Goal: Task Accomplishment & Management: Manage account settings

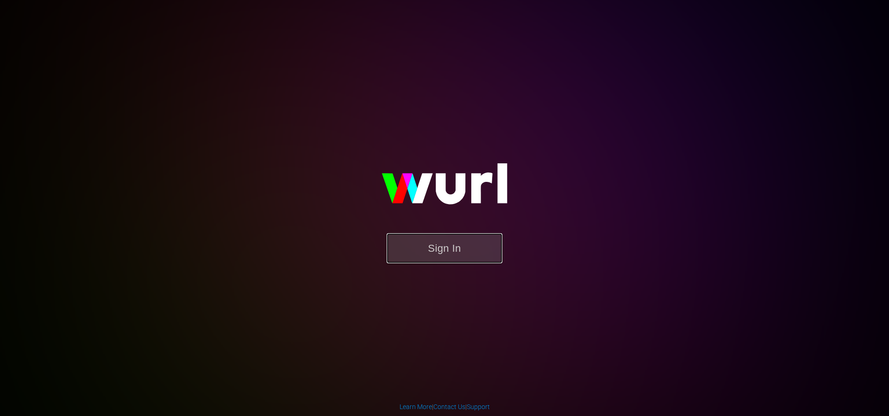
click at [430, 247] on button "Sign In" at bounding box center [444, 248] width 116 height 30
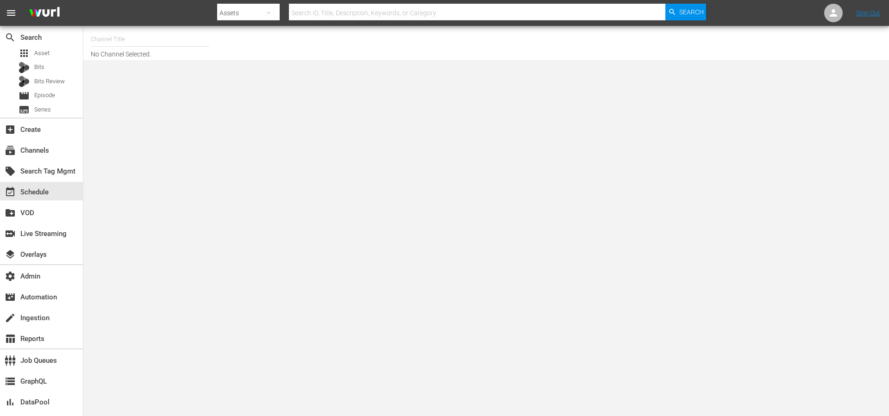
click at [323, 13] on input "text" at bounding box center [477, 13] width 376 height 22
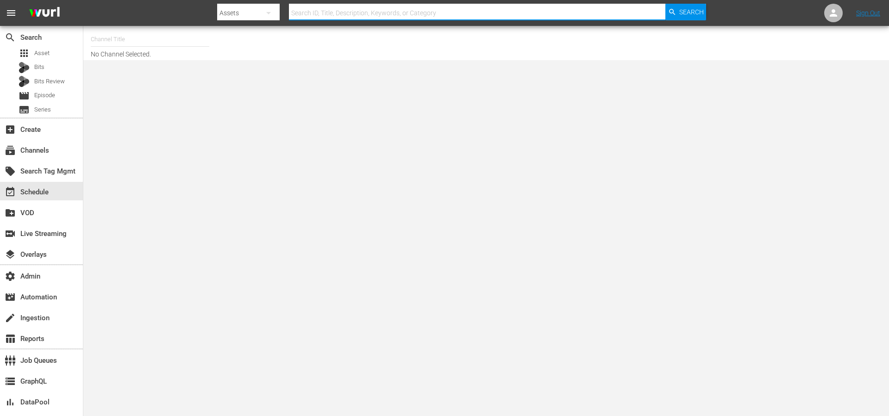
paste input "A Quién Le Importa"
type input "A Quién Le Importa"
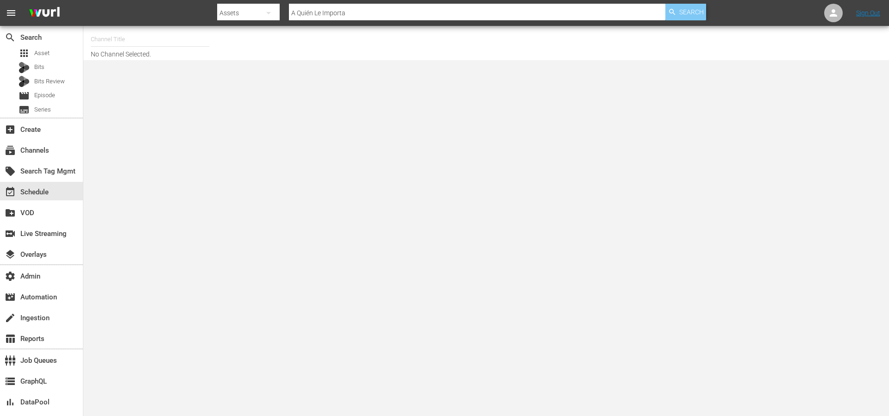
click at [665, 11] on div "Search" at bounding box center [685, 12] width 41 height 17
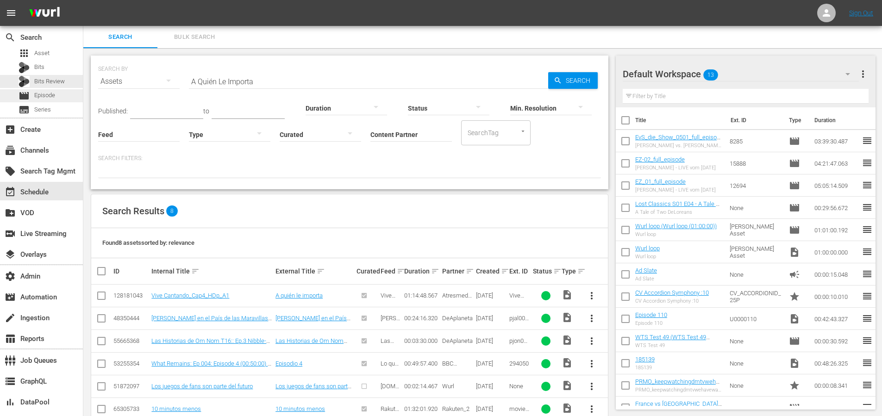
click at [40, 92] on span "Episode" at bounding box center [44, 95] width 21 height 9
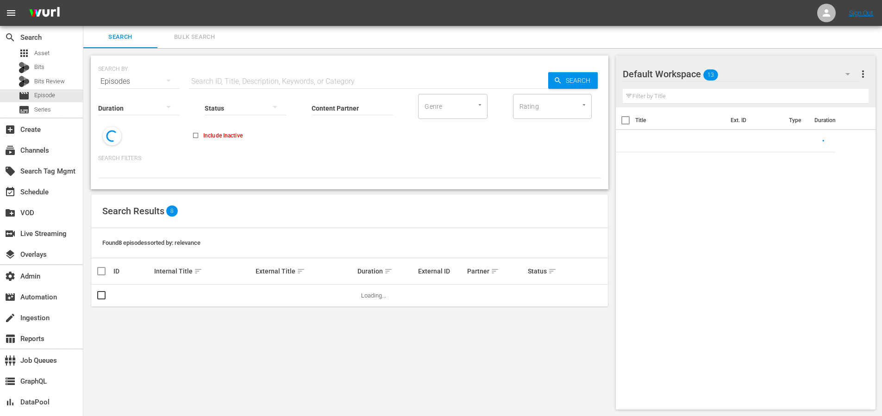
click at [283, 76] on input "text" at bounding box center [368, 81] width 359 height 22
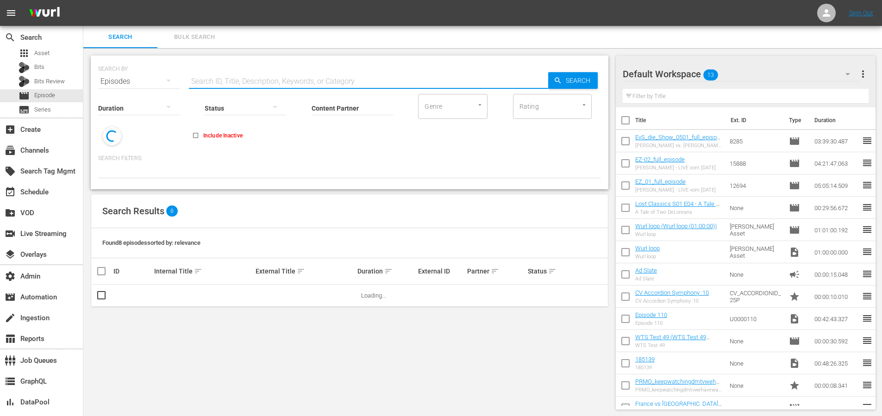
paste input "A Quién Le Importa"
type input "A Quién Le Importa"
click at [558, 66] on div "SEARCH BY Search By Episodes Search ID, Title, Description, Keywords, or Catego…" at bounding box center [349, 75] width 503 height 33
click at [561, 75] on div "Search" at bounding box center [573, 80] width 50 height 17
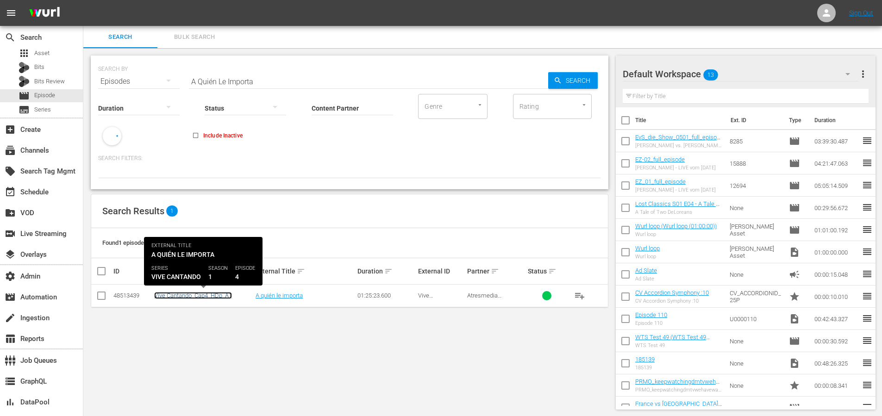
click at [204, 298] on link "Vive Cantando_Cap4_HDp_A1" at bounding box center [193, 295] width 78 height 7
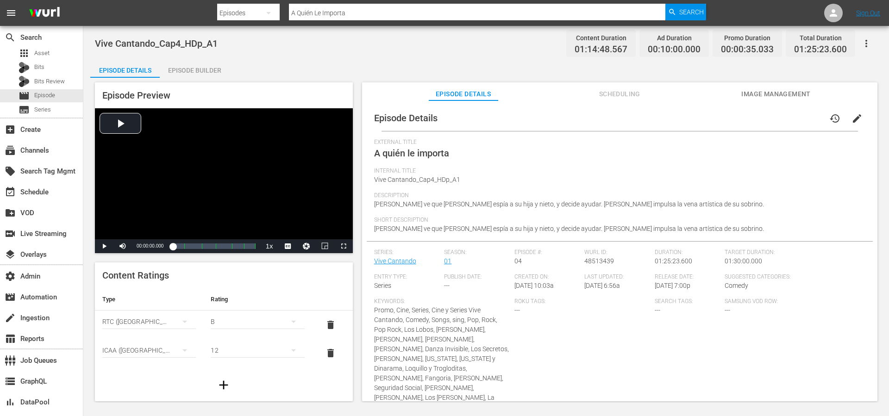
click at [624, 94] on span "Scheduling" at bounding box center [619, 94] width 69 height 12
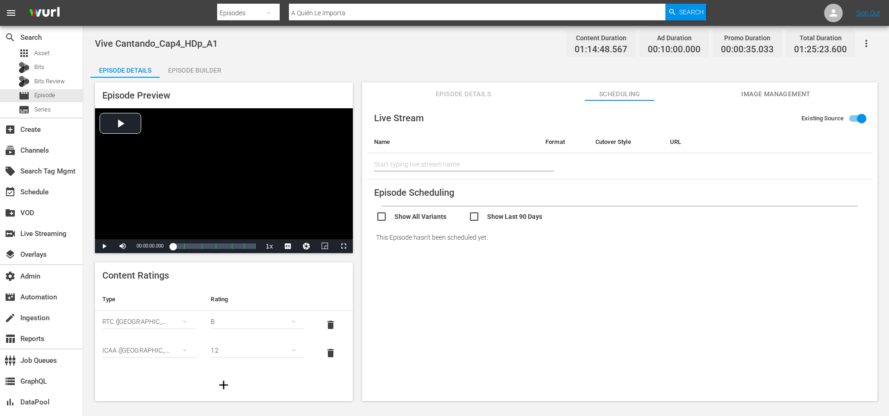
click at [462, 100] on button "Episode Details" at bounding box center [463, 91] width 69 height 19
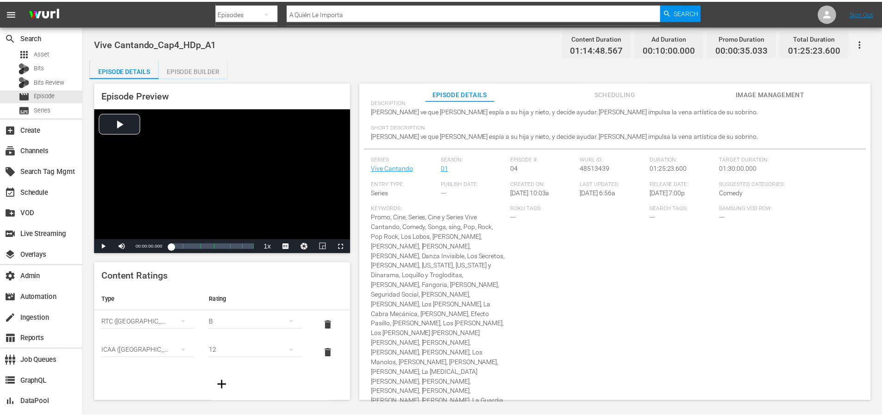
scroll to position [143, 0]
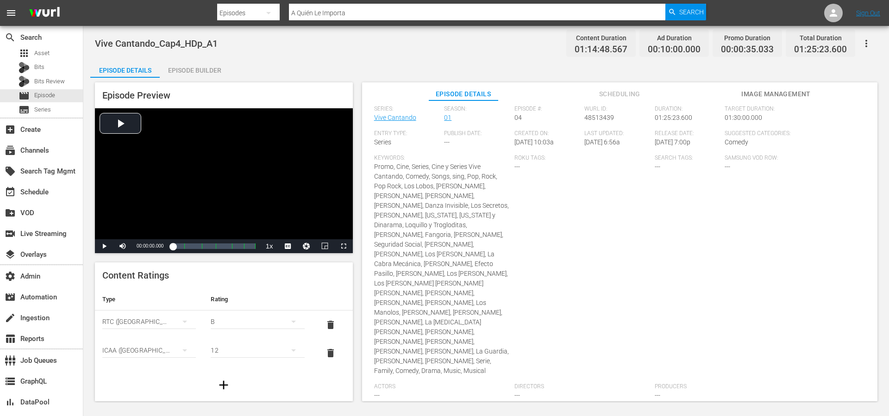
click at [218, 65] on div "Episode Builder" at bounding box center [194, 70] width 69 height 22
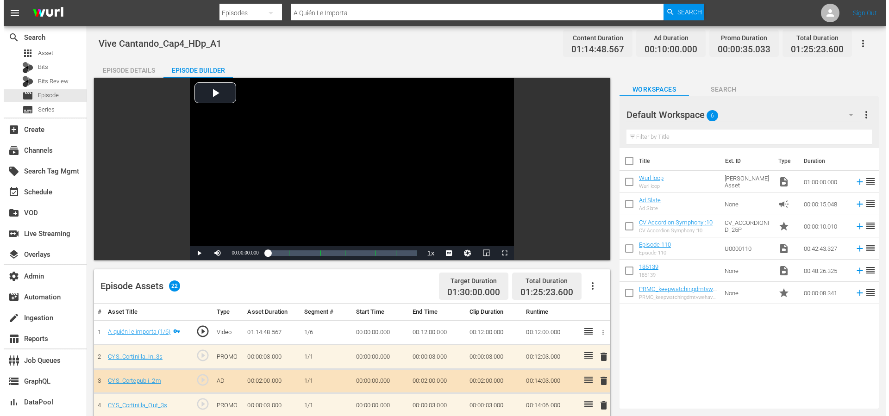
scroll to position [124, 0]
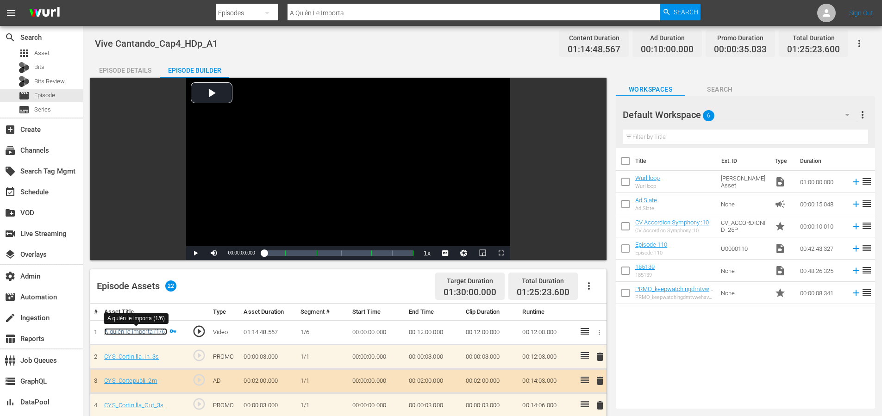
click at [149, 331] on link "A quién le importa (1/6)" at bounding box center [135, 331] width 62 height 7
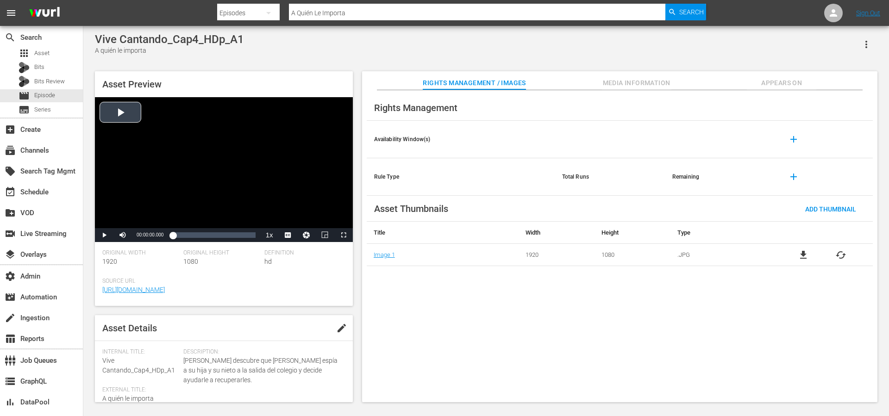
click at [133, 112] on div "Video Player" at bounding box center [224, 162] width 258 height 131
click at [287, 214] on span "english" at bounding box center [288, 213] width 18 height 6
click at [185, 237] on div "Loaded : 1.07% 00:10:55.633 00:00:08.153" at bounding box center [214, 234] width 82 height 9
click at [104, 235] on span "Video Player" at bounding box center [104, 235] width 0 height 0
click at [123, 235] on span "Video Player" at bounding box center [123, 235] width 0 height 0
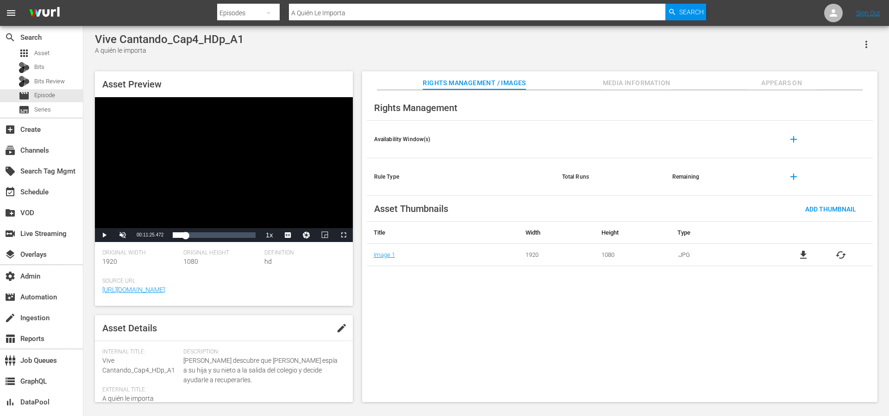
click at [670, 310] on div "Rights Management Availability Window(s) add Rule Type Total Runs Remaining add…" at bounding box center [619, 246] width 515 height 312
click at [554, 293] on div "Rights Management Availability Window(s) add Rule Type Total Runs Remaining add…" at bounding box center [619, 246] width 515 height 312
click at [312, 47] on div "Vive Cantando_Cap4_HDp_A1 A quién le importa" at bounding box center [486, 44] width 782 height 23
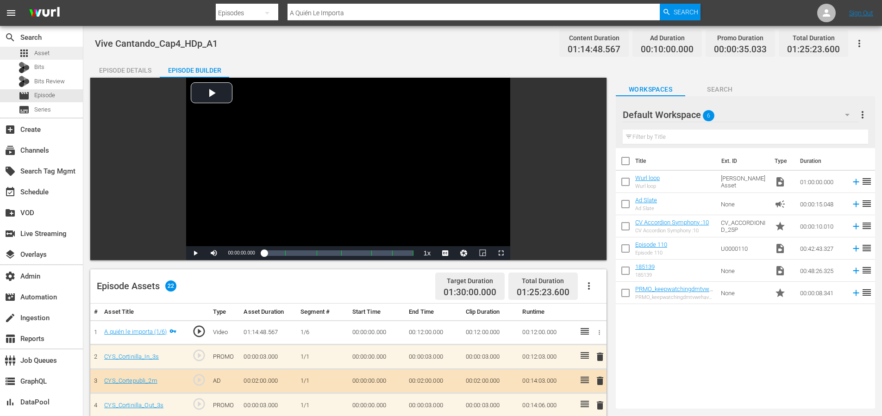
click at [40, 50] on span "Asset" at bounding box center [41, 53] width 15 height 9
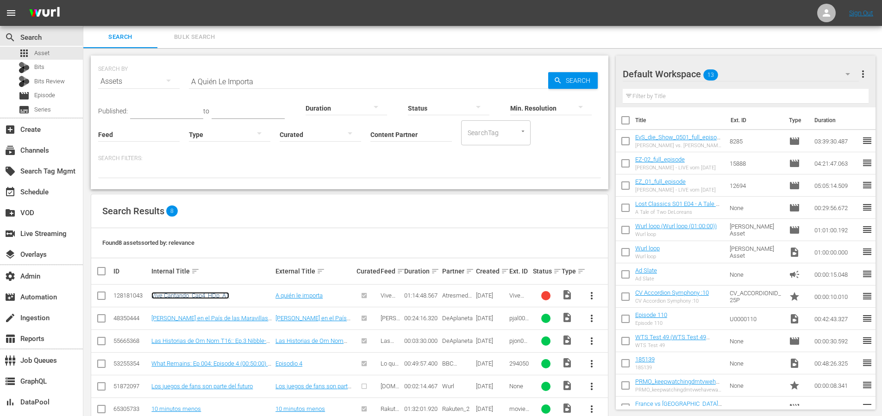
click at [205, 293] on link "Vive Cantando_Cap4_HDp_A1" at bounding box center [190, 295] width 78 height 7
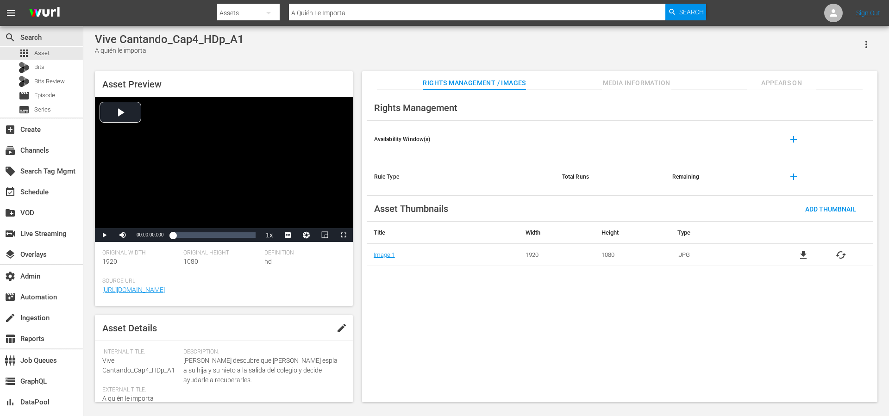
click at [370, 49] on div "Vive Cantando_Cap4_HDp_A1 A quién le importa" at bounding box center [486, 44] width 782 height 23
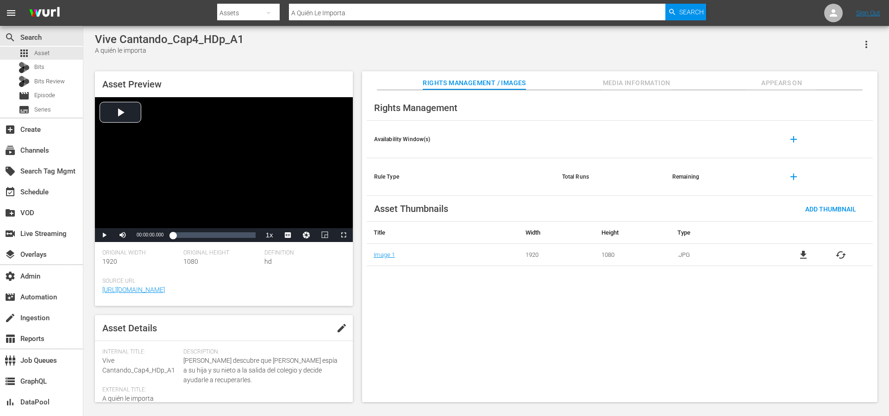
click at [370, 49] on div "Vive Cantando_Cap4_HDp_A1 A quién le importa" at bounding box center [486, 44] width 782 height 23
click at [355, 74] on div "Asset Preview Video Player is loading. Play Video Play Mute Current Time 00:00:…" at bounding box center [485, 232] width 791 height 331
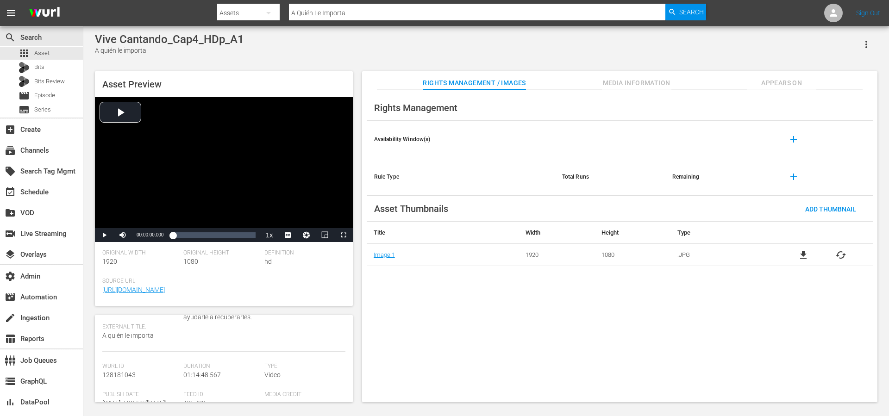
scroll to position [59, 0]
click at [792, 81] on span "Appears On" at bounding box center [781, 83] width 69 height 12
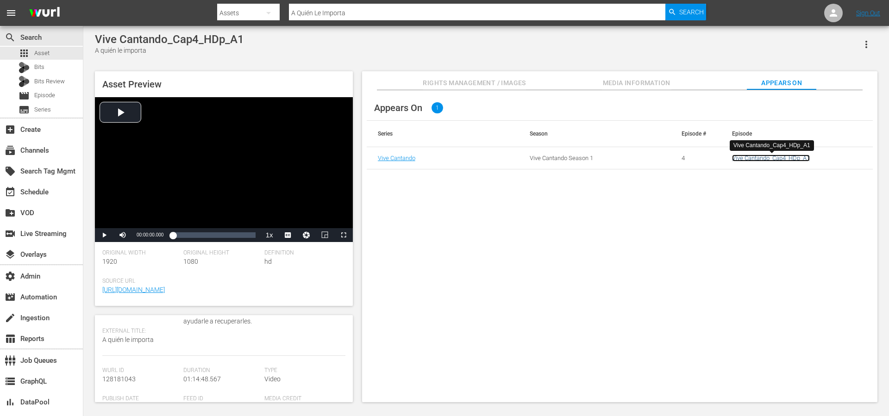
click at [763, 156] on link "Vive Cantando_Cap4_HDp_A1" at bounding box center [771, 158] width 78 height 7
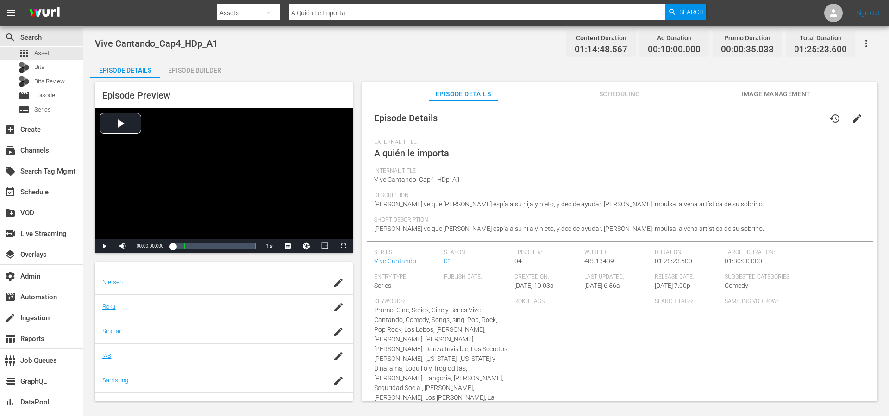
scroll to position [72, 0]
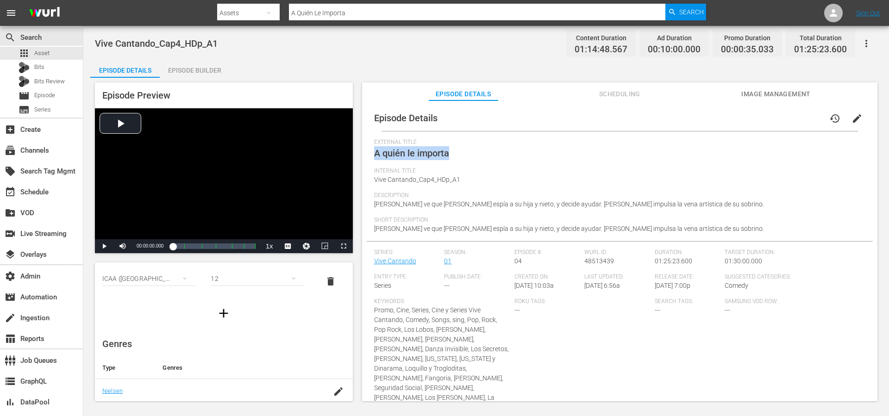
drag, startPoint x: 449, startPoint y: 154, endPoint x: 376, endPoint y: 154, distance: 73.1
click at [376, 154] on div "External Title A quién le importa" at bounding box center [619, 153] width 491 height 29
copy span "A quién le importa"
click at [49, 153] on div "subscriptions Channels" at bounding box center [26, 149] width 52 height 8
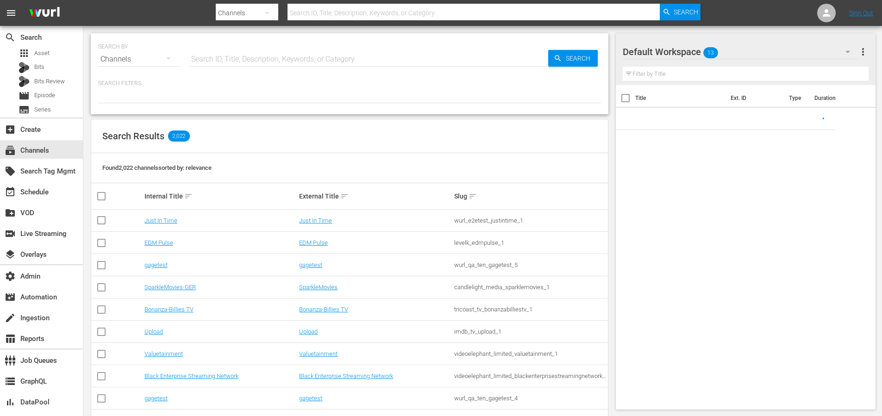
click at [267, 56] on input "text" at bounding box center [368, 59] width 359 height 22
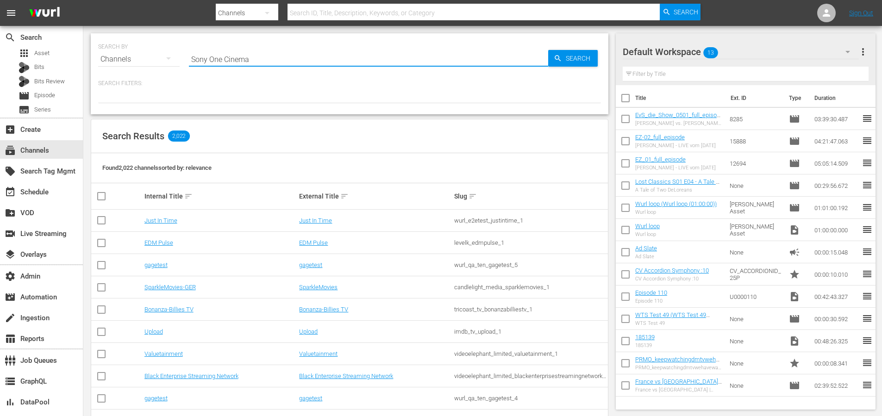
type input "Sony One Cinema"
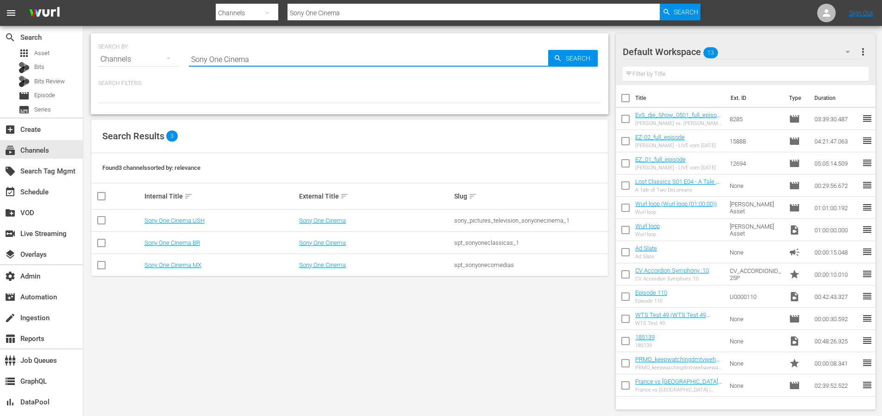
click at [416, 285] on div "SEARCH BY Search By Channels Search ID, Title, Description, Keywords, or Catego…" at bounding box center [349, 221] width 532 height 391
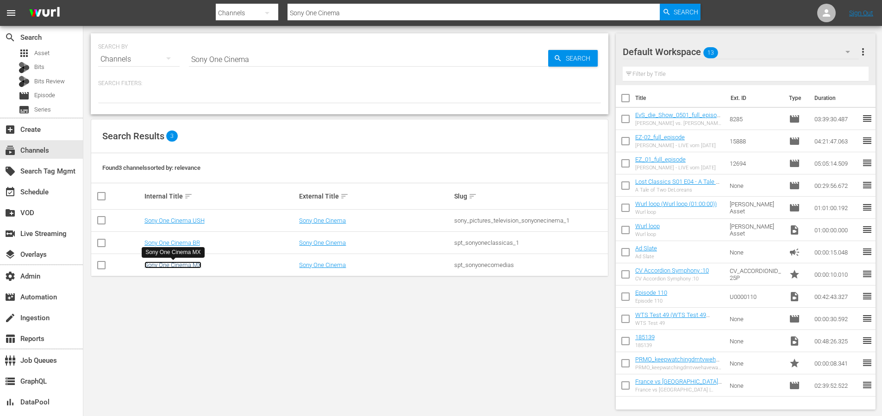
click at [173, 267] on link "Sony One Cinema MX" at bounding box center [172, 265] width 57 height 7
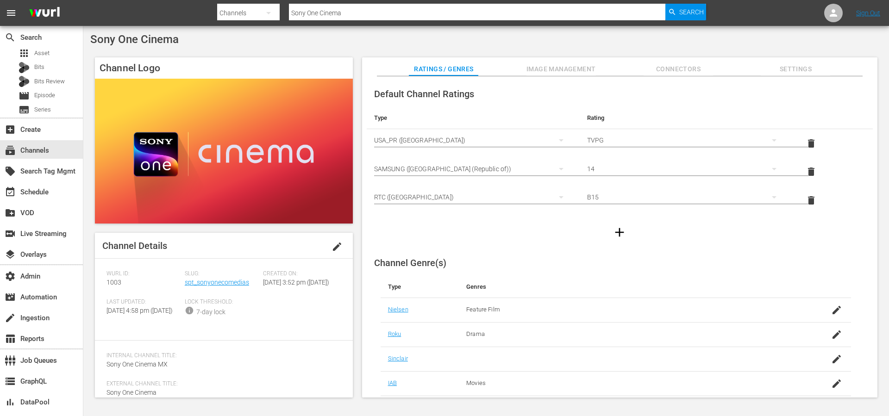
click at [536, 68] on span "Image Management" at bounding box center [560, 69] width 69 height 12
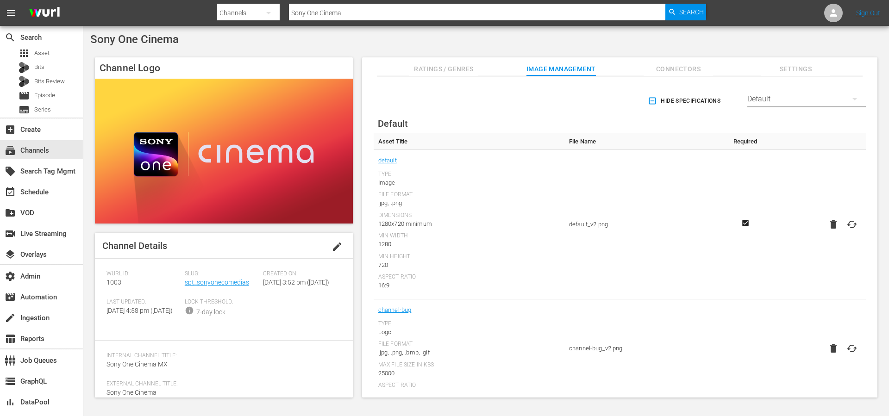
click at [769, 93] on div "Default" at bounding box center [806, 99] width 118 height 26
drag, startPoint x: 821, startPoint y: 46, endPoint x: 831, endPoint y: 18, distance: 29.4
click at [821, 44] on div "Enabled Streamers Default Samsung All Streamers Anoki Canela TV Free Movies Plu…" at bounding box center [444, 208] width 889 height 416
click at [779, 93] on div "Default" at bounding box center [806, 99] width 118 height 26
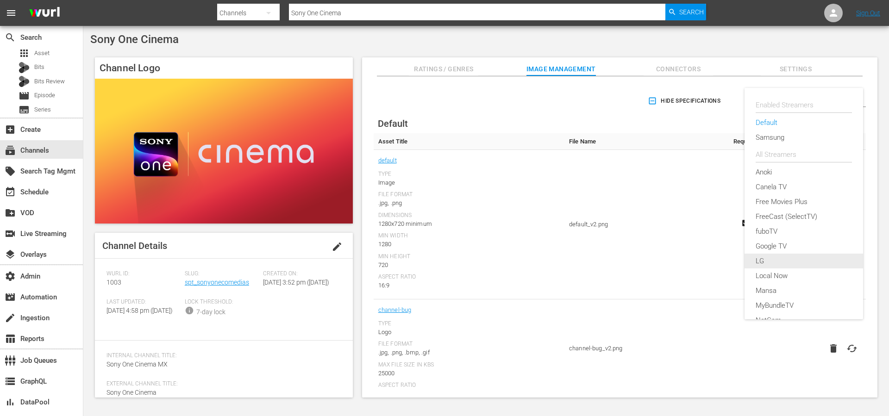
click at [760, 262] on div "LG" at bounding box center [803, 261] width 96 height 15
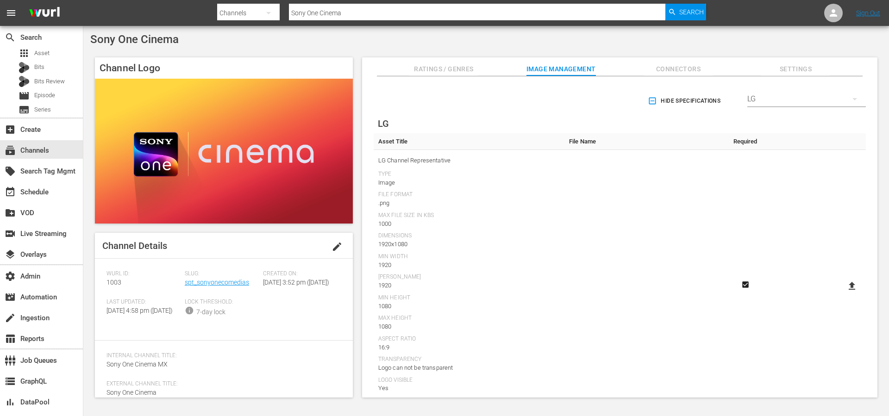
click at [653, 102] on icon "button" at bounding box center [652, 100] width 9 height 9
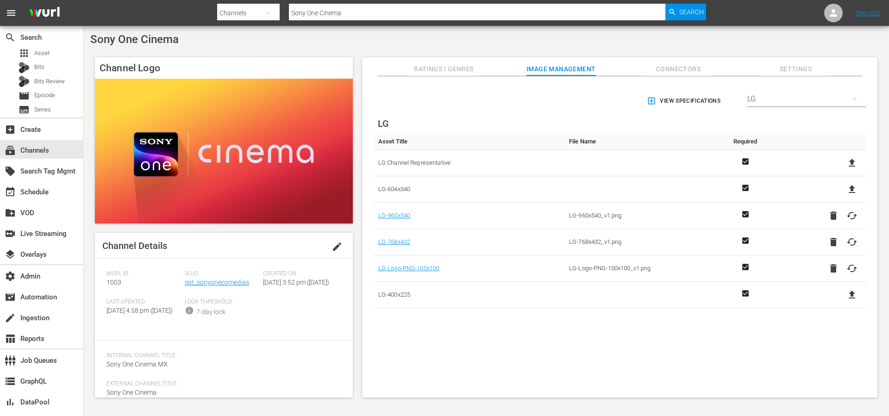
click at [536, 157] on span "LG Channel Representative" at bounding box center [468, 163] width 181 height 12
click at [648, 100] on icon "button" at bounding box center [651, 101] width 7 height 7
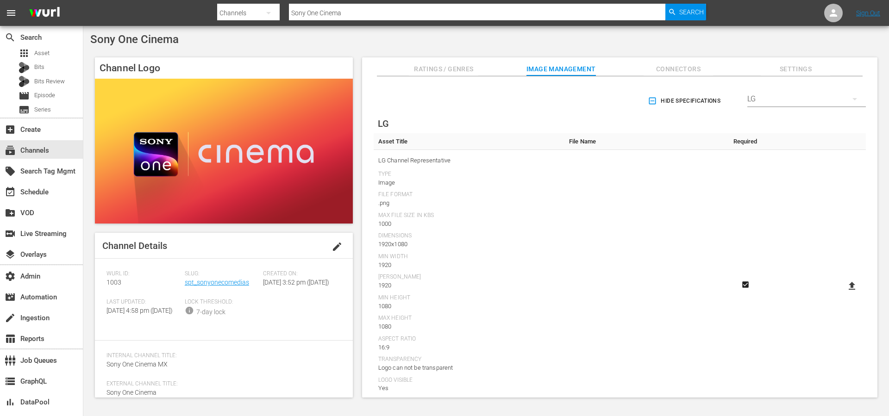
click at [799, 250] on td at bounding box center [815, 286] width 100 height 273
click at [852, 285] on icon at bounding box center [851, 285] width 11 height 11
click at [843, 294] on input "file" at bounding box center [842, 294] width 0 height 0
type input "C:\fakepath\LG-SonyCinemaChannel-Image_1920x1080px.png"
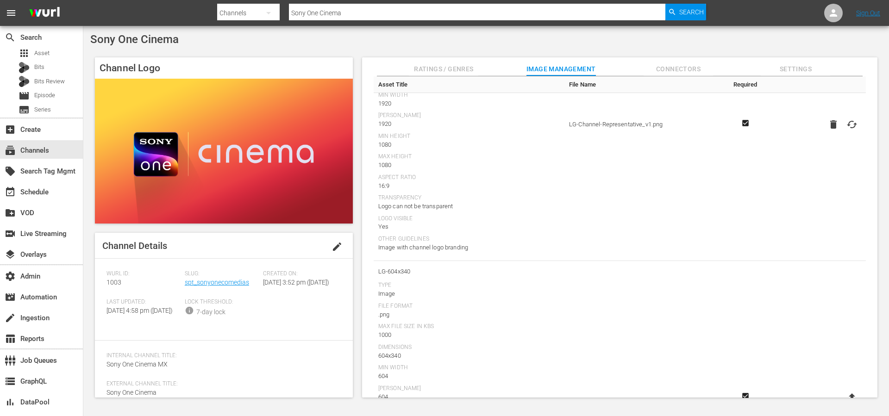
scroll to position [273, 0]
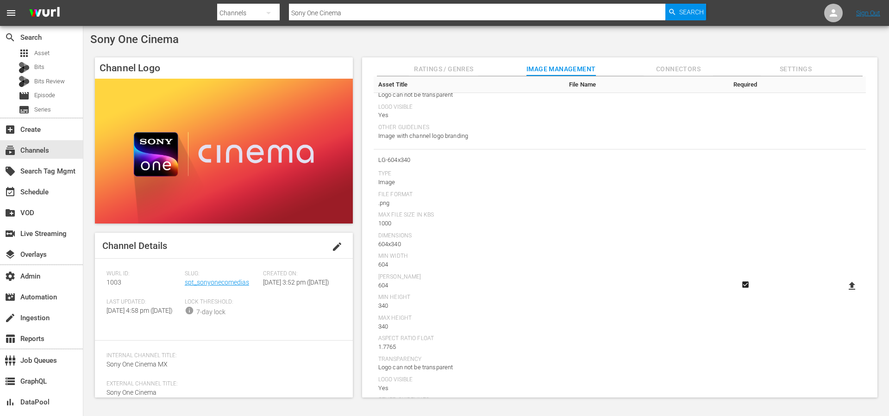
click at [846, 287] on icon at bounding box center [851, 285] width 11 height 11
click at [843, 294] on input "file" at bounding box center [842, 294] width 0 height 0
type input "C:\fakepath\LG-SonyCinemaChannel-Representative_604x340.png"
click at [848, 251] on icon at bounding box center [851, 250] width 6 height 8
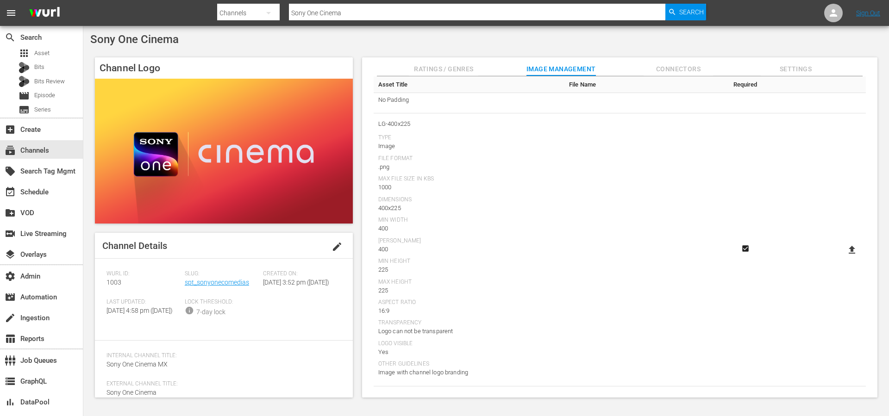
click at [843, 258] on input "file" at bounding box center [842, 258] width 0 height 0
type input "C:\fakepath\LG-SonyCinemaChannel-Representative_400x225px.png"
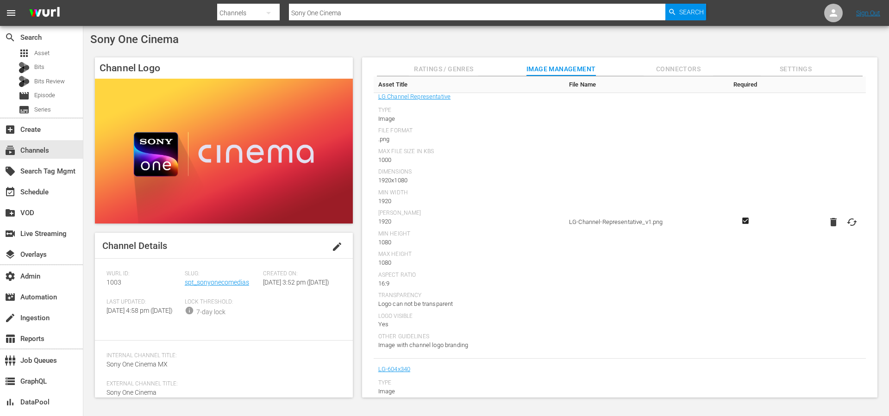
scroll to position [0, 0]
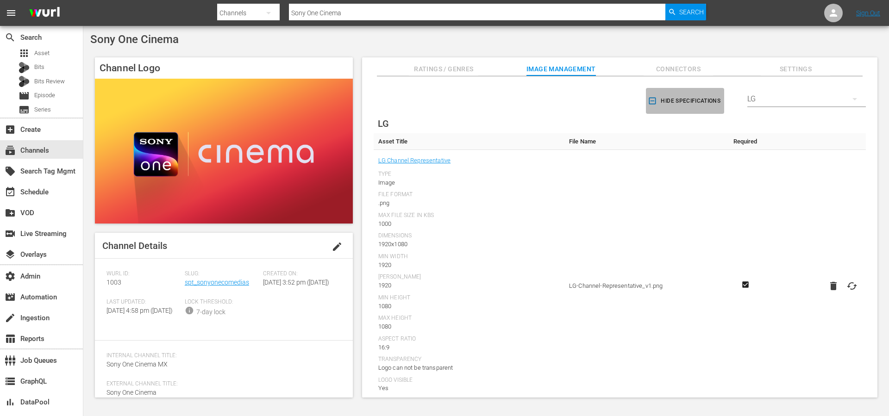
click at [648, 100] on icon "button" at bounding box center [652, 100] width 9 height 9
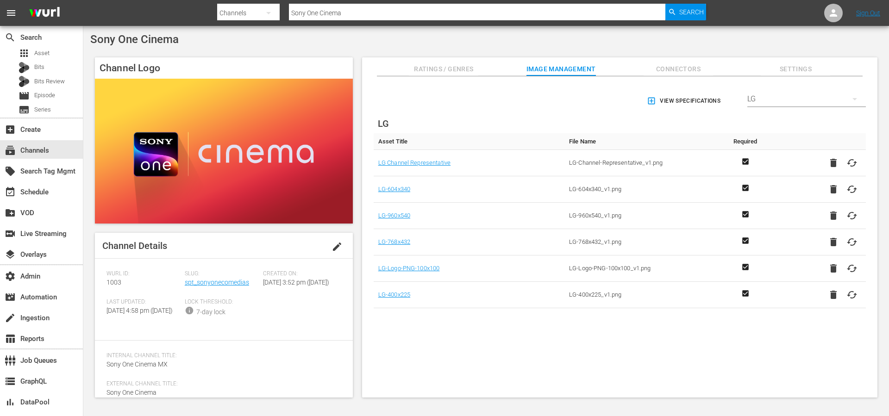
click at [583, 43] on div "Sony One Cinema" at bounding box center [485, 39] width 791 height 13
click at [229, 53] on div "Channel Logo Channel Details edit Wurl ID: 1003 Slug: spt_sonyonecomedias Creat…" at bounding box center [485, 223] width 791 height 340
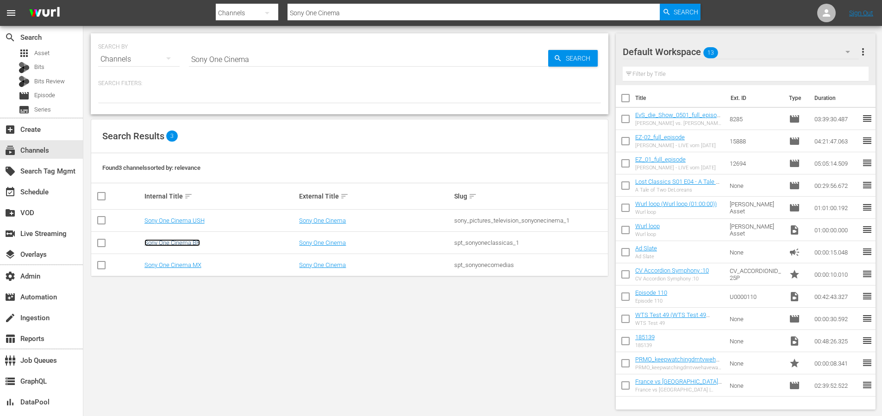
click at [180, 246] on link "Sony One Cinema BR" at bounding box center [172, 242] width 56 height 7
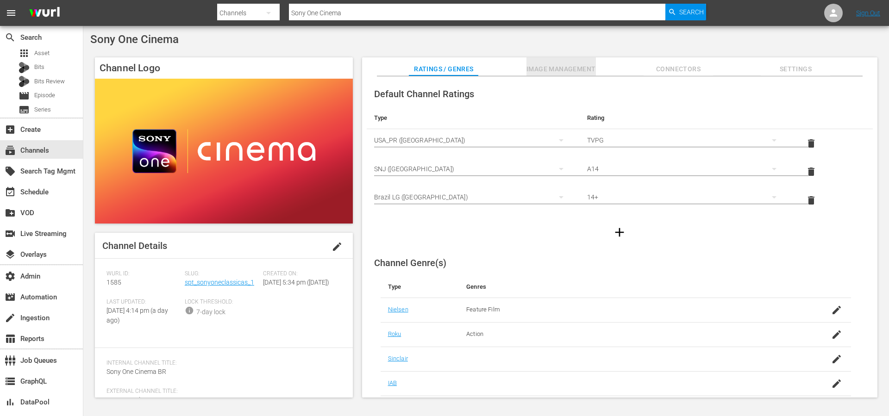
click at [564, 69] on span "Image Management" at bounding box center [560, 69] width 69 height 12
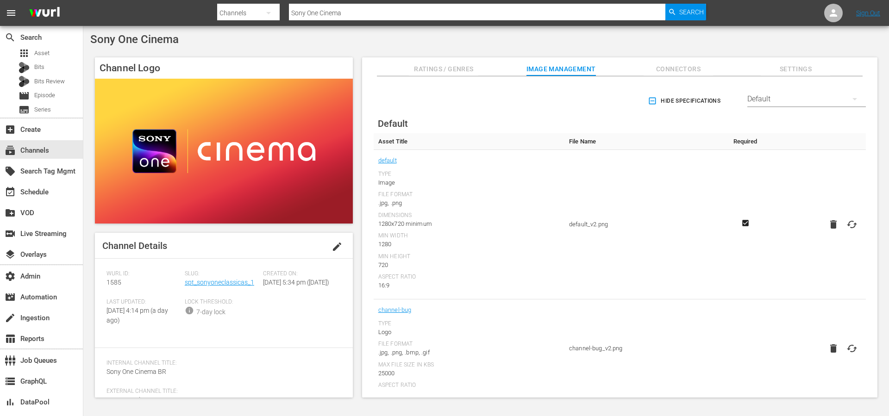
click at [771, 101] on div "Default" at bounding box center [806, 99] width 118 height 26
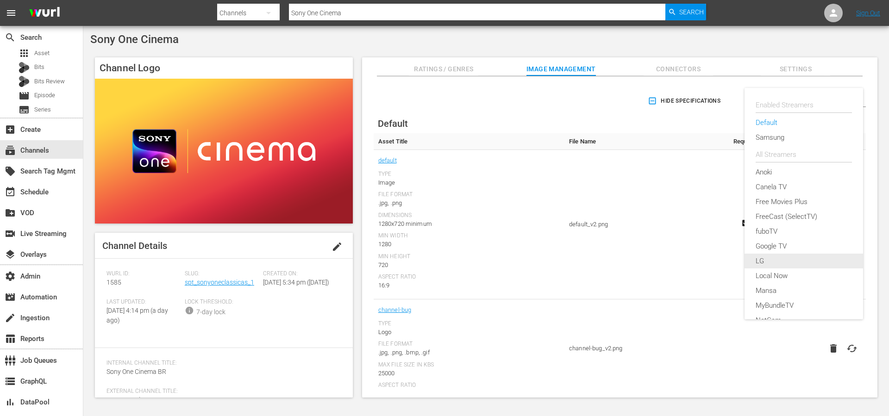
click at [768, 259] on div "LG" at bounding box center [803, 261] width 96 height 15
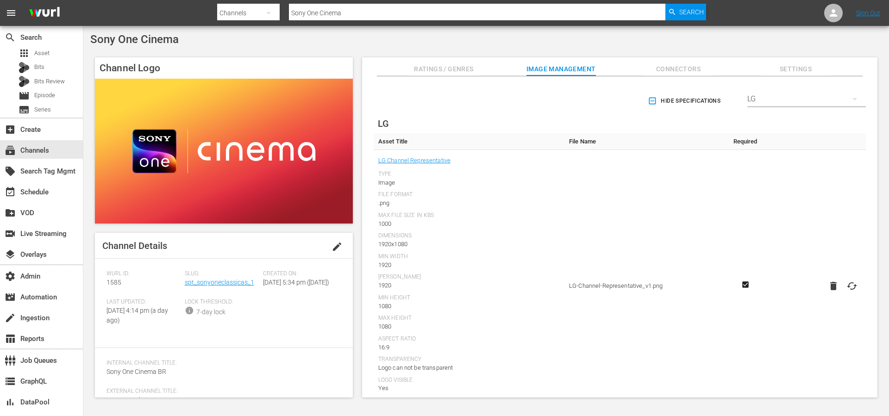
click at [666, 99] on span "Hide Specifications" at bounding box center [684, 101] width 71 height 10
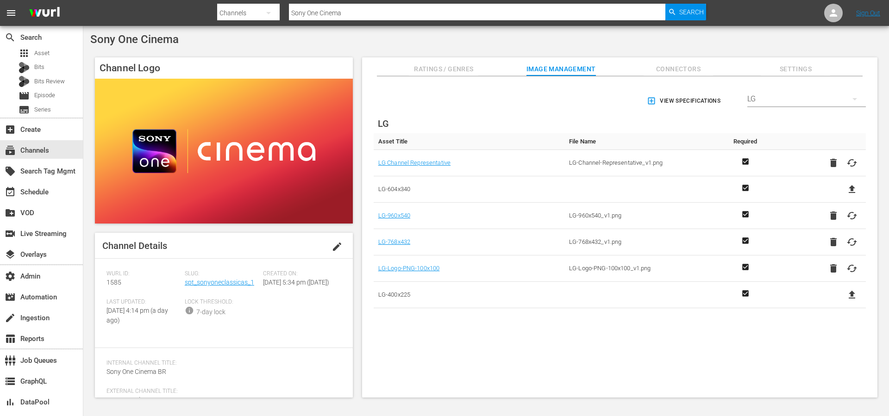
click at [853, 191] on icon at bounding box center [851, 189] width 11 height 11
click at [843, 197] on input "file" at bounding box center [842, 197] width 0 height 0
type input "C:\fakepath\LG-SonyCinemaChannel-Representative_604x340.png"
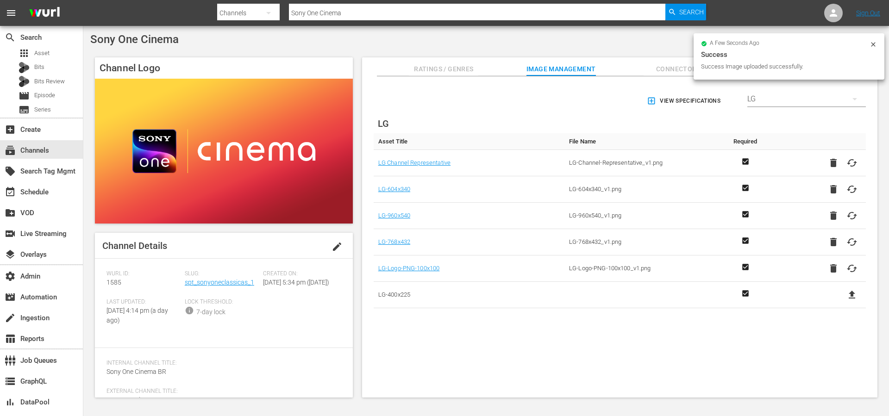
click at [850, 298] on icon at bounding box center [851, 295] width 6 height 8
click at [843, 303] on input "file" at bounding box center [842, 303] width 0 height 0
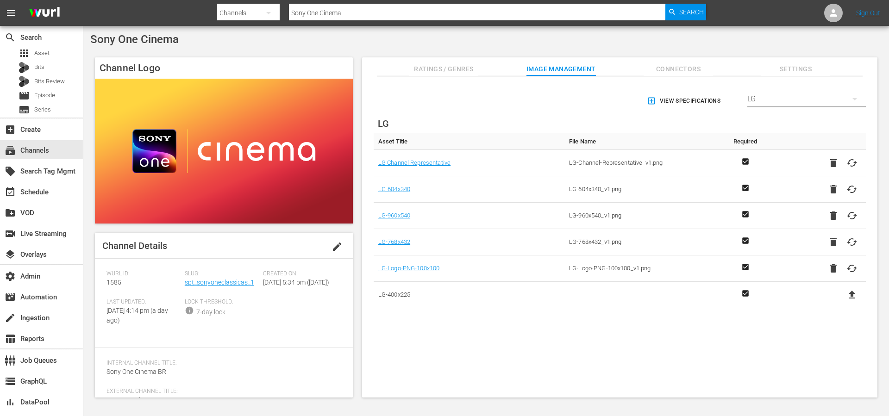
type input "C:\fakepath\LG-SonyCinemaChannel-Representative_400x225px.png"
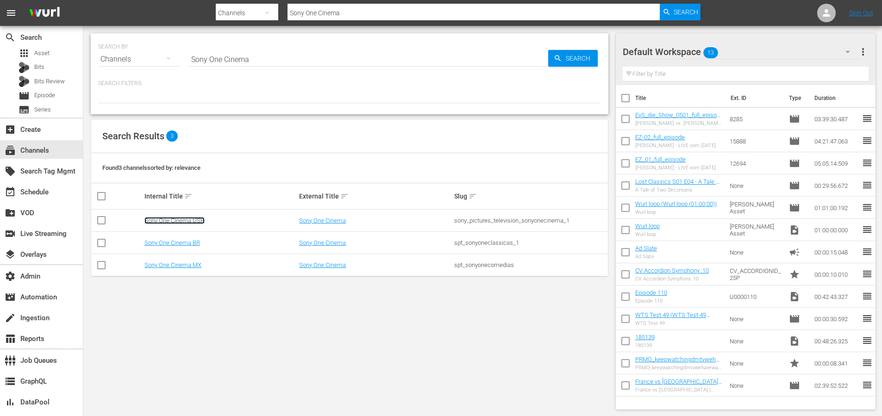
click at [182, 220] on link "Sony One Cinema USH" at bounding box center [174, 220] width 60 height 7
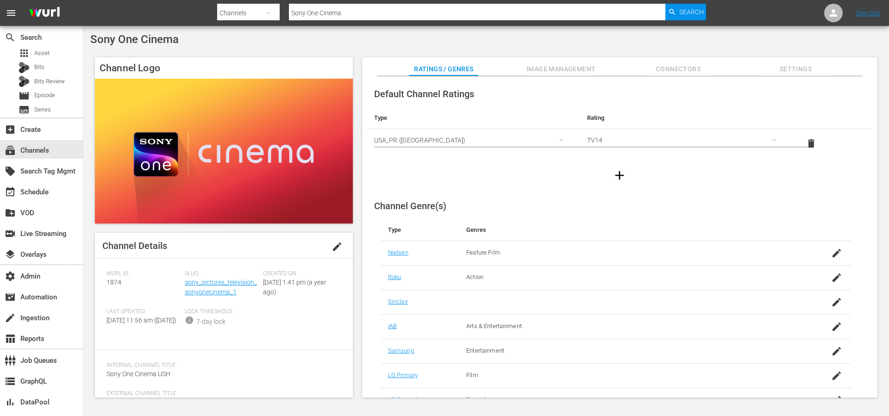
click at [558, 68] on span "Image Management" at bounding box center [560, 69] width 69 height 12
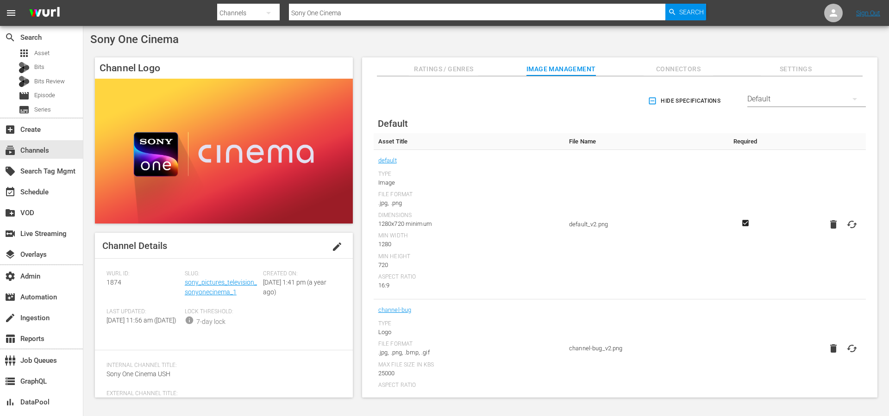
click at [763, 94] on div "Default" at bounding box center [806, 99] width 118 height 26
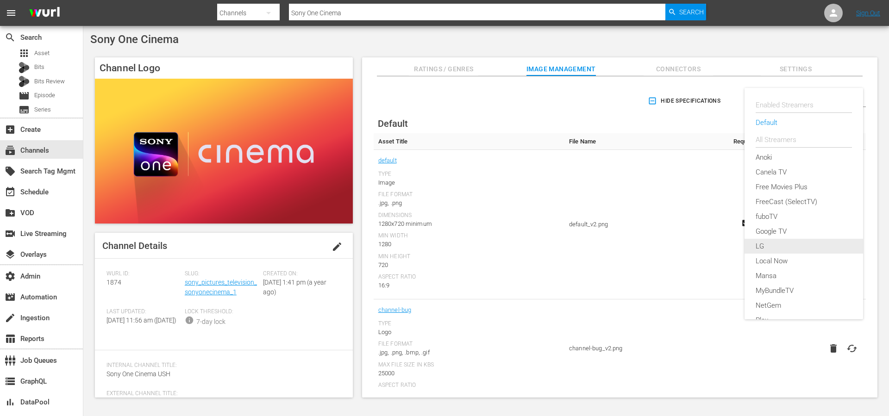
click at [771, 246] on div "LG" at bounding box center [803, 246] width 96 height 15
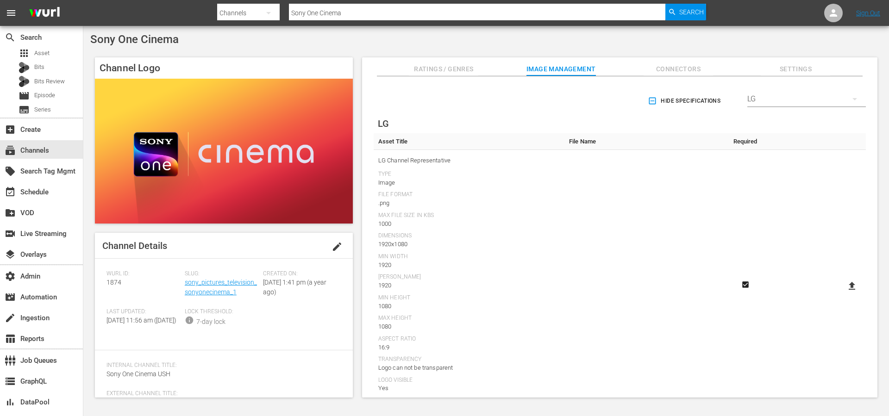
click at [652, 104] on icon "button" at bounding box center [652, 101] width 7 height 7
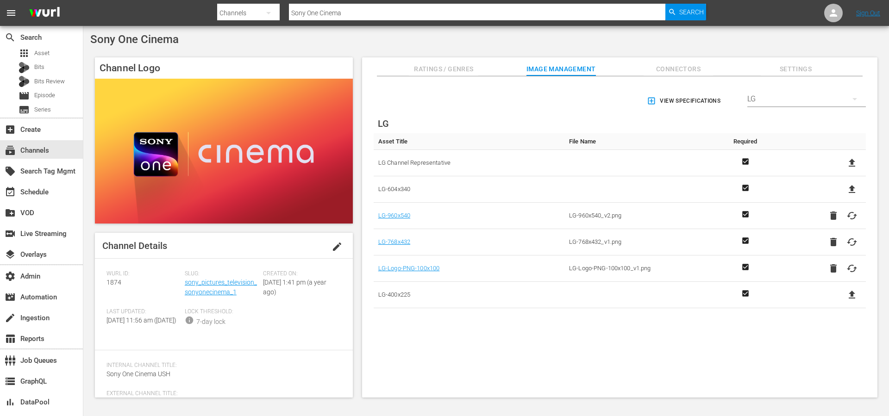
click at [848, 162] on icon at bounding box center [851, 163] width 6 height 8
click at [843, 171] on input "file" at bounding box center [842, 171] width 0 height 0
type input "C:\fakepath\LG-SonyCinemaChannel-Image_1920x1080px.png"
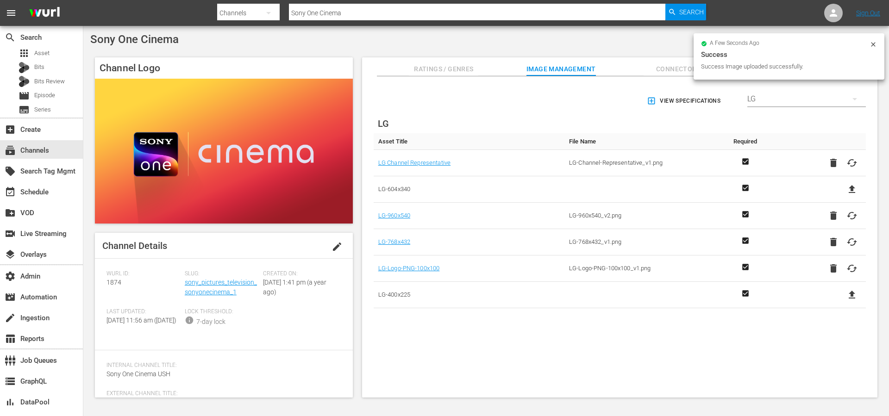
click at [848, 191] on icon at bounding box center [851, 189] width 6 height 8
click at [843, 197] on input "file" at bounding box center [842, 197] width 0 height 0
type input "C:\fakepath\LG-SonyCinemaChannel-Representative_604x340.png"
click at [852, 296] on icon at bounding box center [851, 294] width 11 height 11
click at [843, 303] on input "file" at bounding box center [842, 303] width 0 height 0
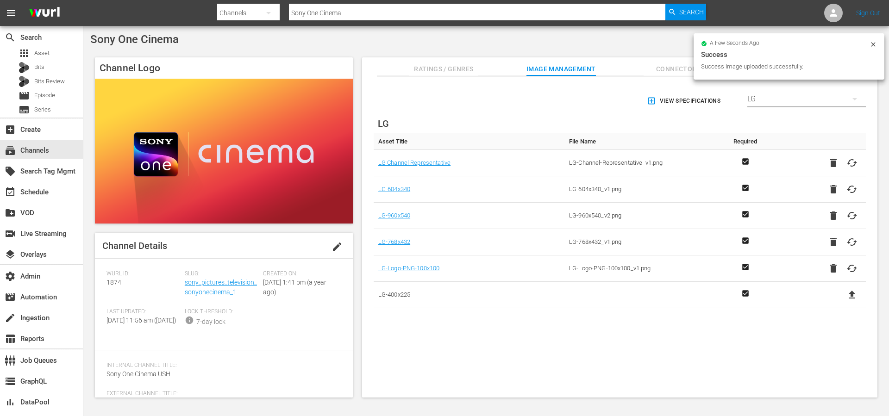
type input "C:\fakepath\LG-SonyCinemaChannel-Representative_400x225px.png"
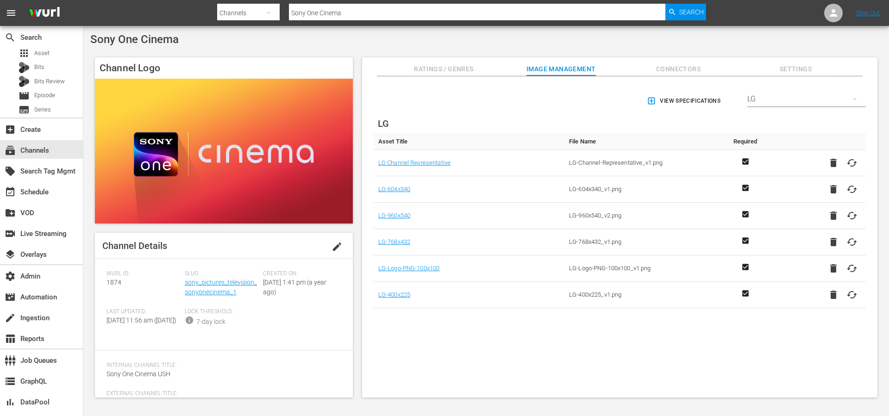
click at [779, 72] on span "Settings" at bounding box center [794, 69] width 69 height 12
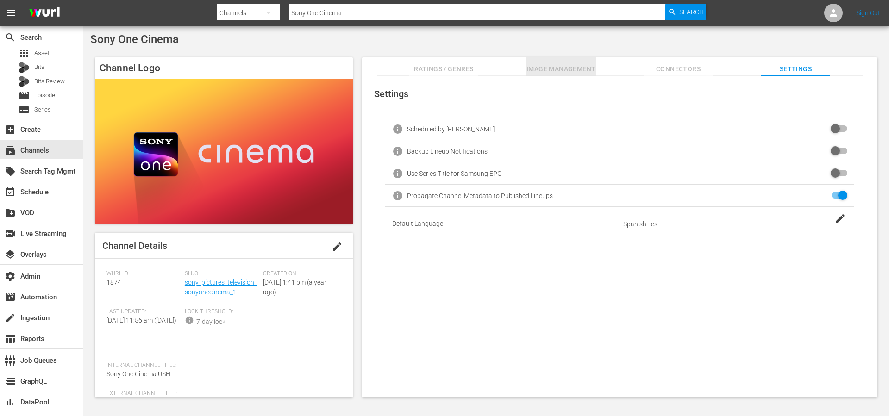
click at [549, 66] on span "Image Management" at bounding box center [560, 69] width 69 height 12
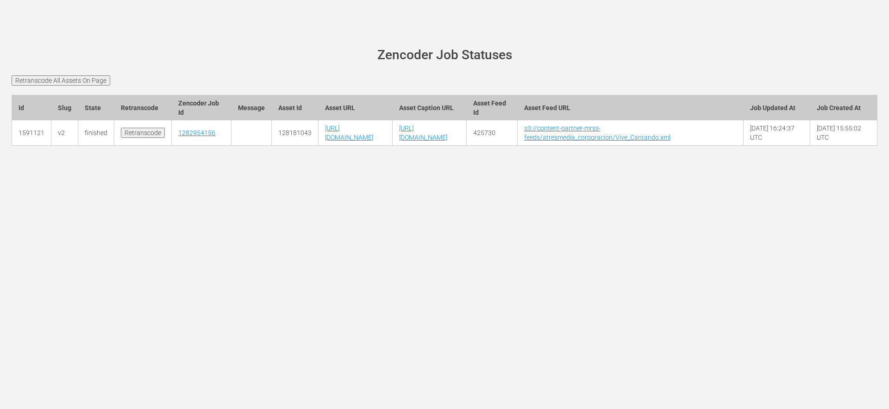
drag, startPoint x: 570, startPoint y: 156, endPoint x: 514, endPoint y: 160, distance: 56.7
click at [392, 146] on td "https://content-partner-mrss-feeds.s3.amazonaws.com/atresmedia_corporacion/Vive…" at bounding box center [355, 132] width 74 height 25
copy link "Cap4_HDp_A1.mp4"
click at [492, 178] on main "wurl-scheduler.com site status Zencoder Job Statuses Retranscode All Assets On …" at bounding box center [444, 102] width 889 height 152
click at [499, 169] on div at bounding box center [444, 157] width 879 height 23
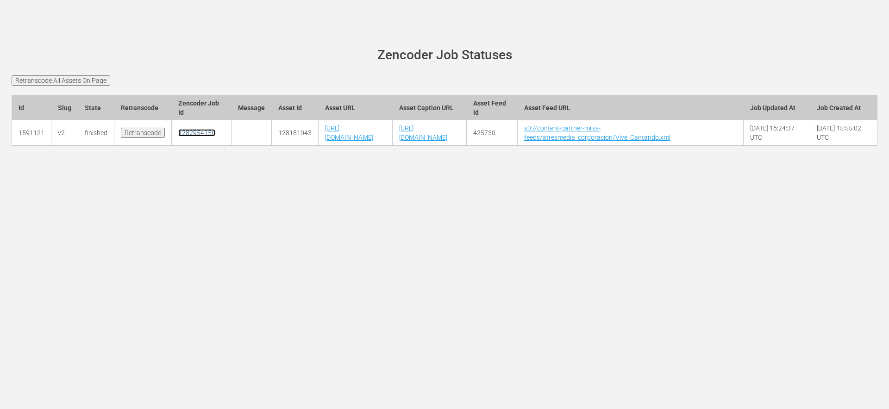
click at [194, 137] on link "1282954156" at bounding box center [196, 132] width 37 height 7
click at [250, 287] on div "wurl-scheduler.com site status Zencoder Job Statuses Retranscode All Assets On …" at bounding box center [444, 204] width 889 height 409
click at [254, 287] on div "wurl-scheduler.com site status Zencoder Job Statuses Retranscode All Assets On …" at bounding box center [444, 204] width 889 height 409
click at [517, 146] on td "425730" at bounding box center [491, 132] width 51 height 25
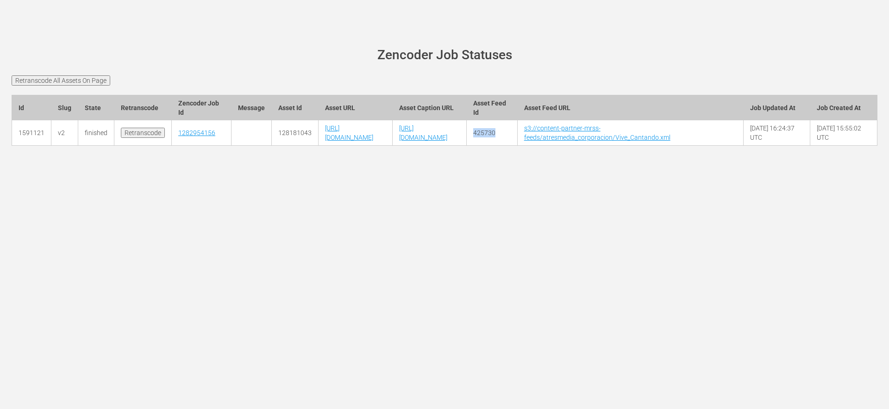
copy td "425730"
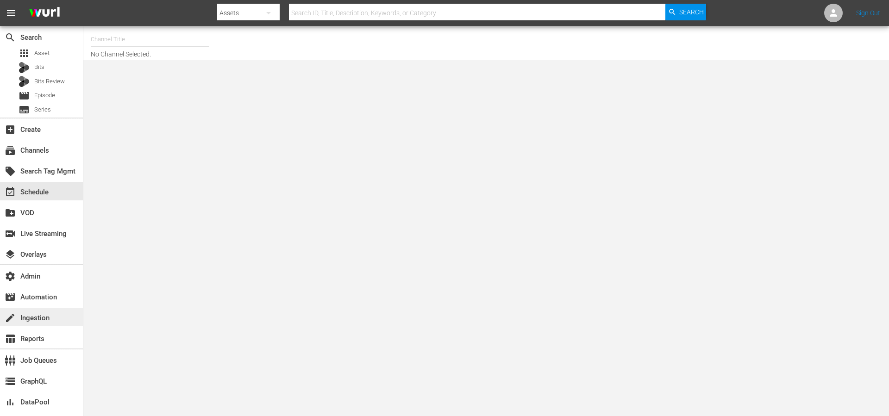
click at [33, 314] on div "create Ingestion" at bounding box center [26, 316] width 52 height 8
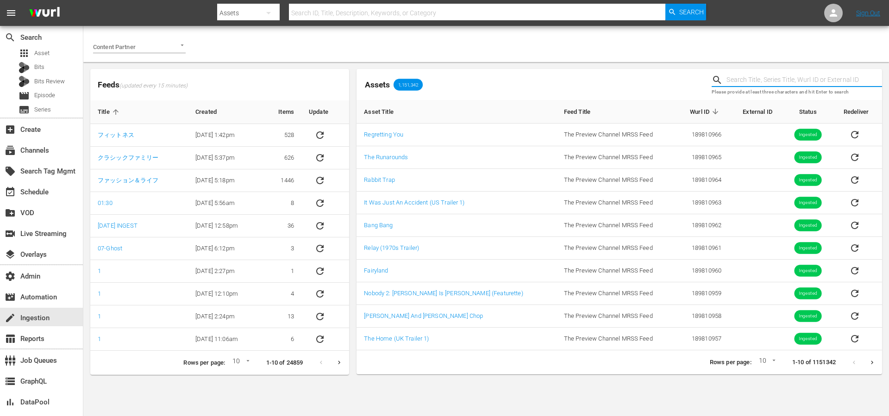
click at [775, 82] on input "text" at bounding box center [804, 80] width 156 height 14
paste input "128181043"
type input "128181043"
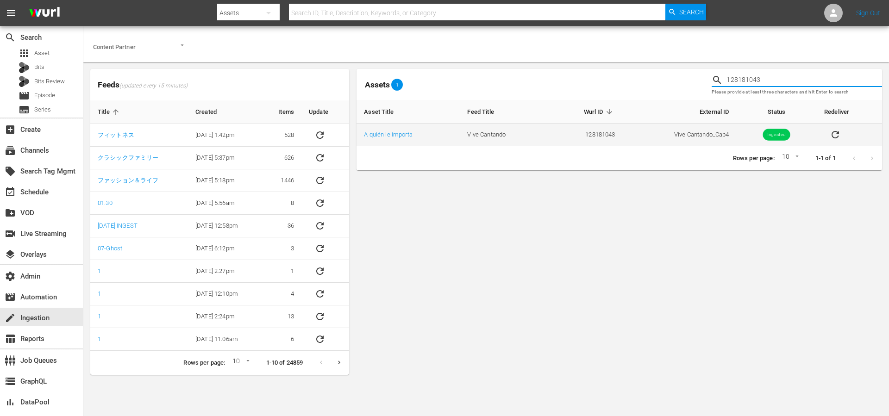
click at [834, 134] on icon "sticky table" at bounding box center [834, 134] width 11 height 11
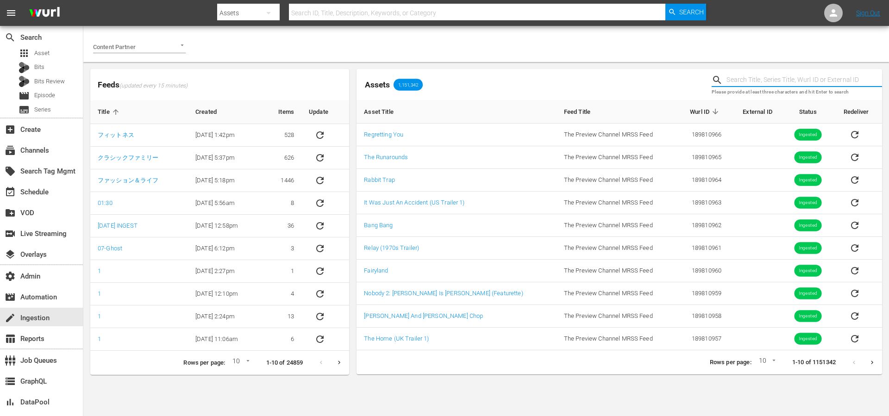
click at [740, 85] on input "text" at bounding box center [804, 80] width 156 height 14
paste input "128181043"
type input "128181043"
click at [747, 78] on input "text" at bounding box center [804, 80] width 156 height 14
paste input "128181043"
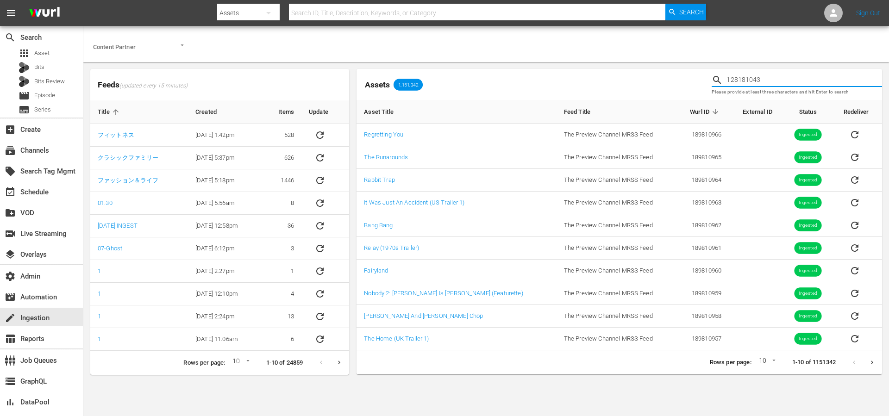
type input "128181043"
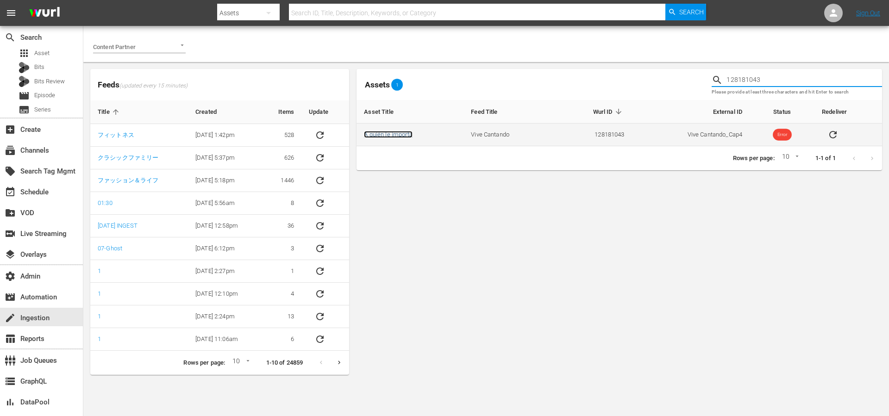
click at [392, 136] on link "A quién le importa" at bounding box center [388, 134] width 49 height 7
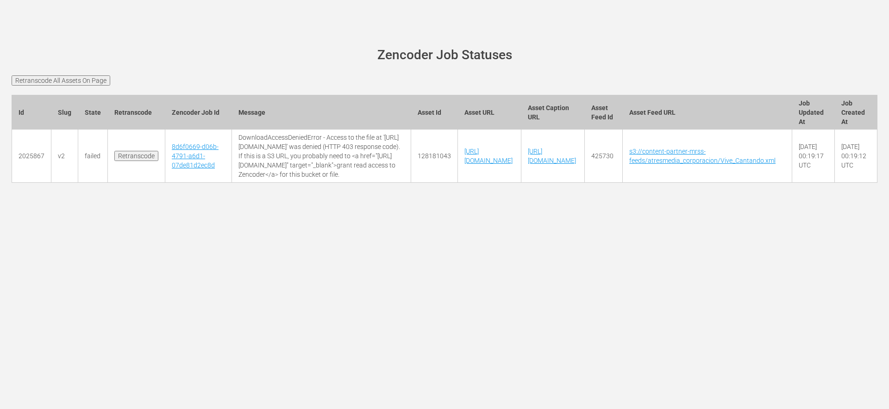
click at [607, 247] on div "[PERSON_NAME][DOMAIN_NAME] site status Zencoder Job Statuses Retranscode All As…" at bounding box center [444, 204] width 889 height 409
click at [603, 250] on div "[PERSON_NAME][DOMAIN_NAME] site status Zencoder Job Statuses Retranscode All As…" at bounding box center [444, 204] width 889 height 409
click at [602, 250] on div "[PERSON_NAME][DOMAIN_NAME] site status Zencoder Job Statuses Retranscode All As…" at bounding box center [444, 204] width 889 height 409
click at [602, 250] on div "wurl-scheduler.com site status Zencoder Job Statuses Retranscode All Assets On …" at bounding box center [444, 204] width 889 height 409
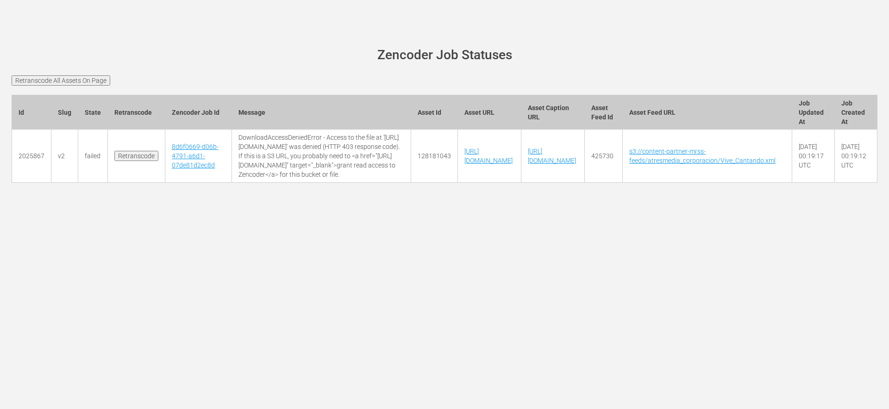
click at [602, 250] on div "wurl-scheduler.com site status Zencoder Job Statuses Retranscode All Assets On …" at bounding box center [444, 204] width 889 height 409
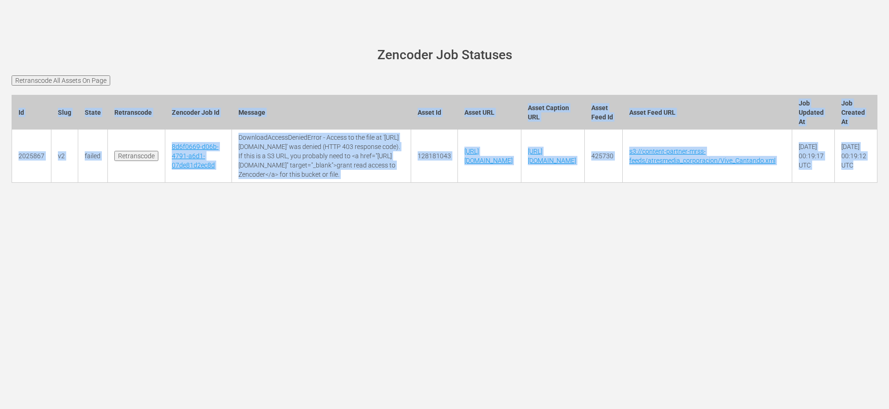
click at [602, 250] on div "[PERSON_NAME][DOMAIN_NAME] site status Zencoder Job Statuses Retranscode All As…" at bounding box center [444, 204] width 889 height 409
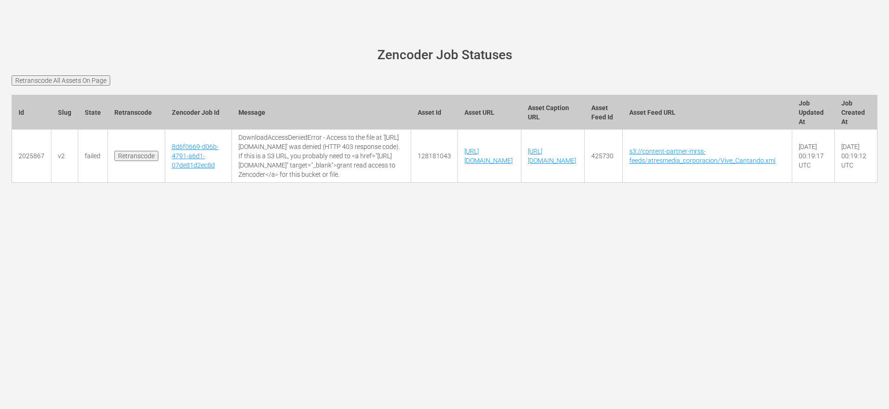
click at [601, 250] on div "[PERSON_NAME][DOMAIN_NAME] site status Zencoder Job Statuses Retranscode All As…" at bounding box center [444, 204] width 889 height 409
drag, startPoint x: 539, startPoint y: 143, endPoint x: 804, endPoint y: 162, distance: 265.9
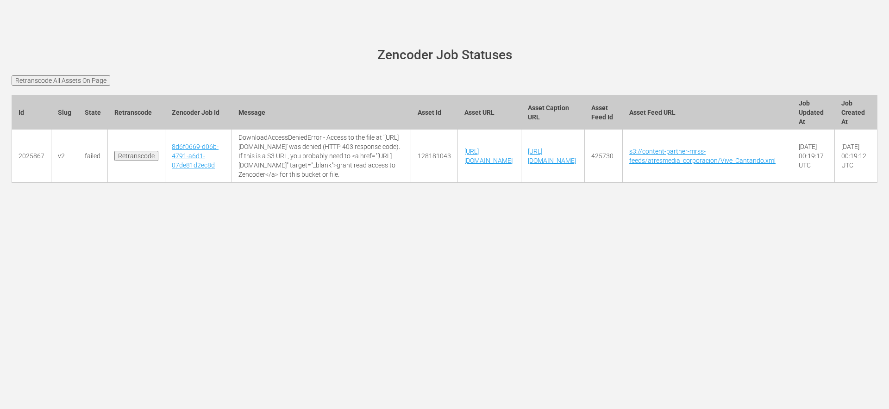
click at [521, 162] on td "[URL][DOMAIN_NAME]" at bounding box center [489, 156] width 63 height 53
click at [411, 168] on td "DownloadAccessDeniedError - Access to the file at '[URL][DOMAIN_NAME]' was deni…" at bounding box center [321, 156] width 180 height 53
click at [623, 157] on td "425730" at bounding box center [604, 156] width 38 height 53
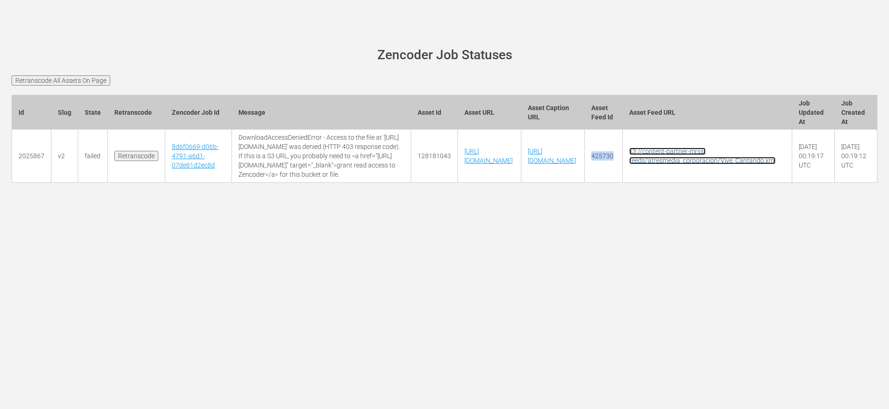
click at [678, 153] on link "s3://content-partner-mrss-feeds/atresmedia_corporacion/Vive_Cantando.xml" at bounding box center [702, 156] width 146 height 17
click at [674, 178] on td "s3://content-partner-mrss-feeds/atresmedia_corporacion/Vive_Cantando.xml" at bounding box center [707, 156] width 169 height 53
click at [623, 159] on td "425730" at bounding box center [604, 156] width 38 height 53
copy td "425730"
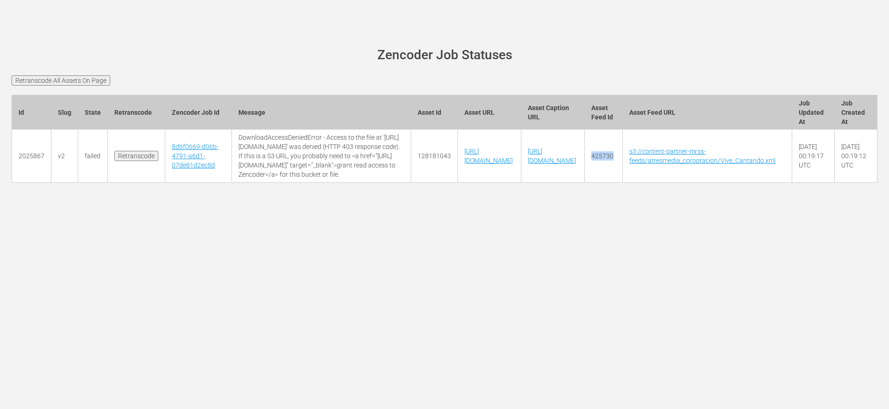
click at [623, 170] on td "425730" at bounding box center [604, 156] width 38 height 53
click at [623, 156] on td "425730" at bounding box center [604, 156] width 38 height 53
copy td "425730"
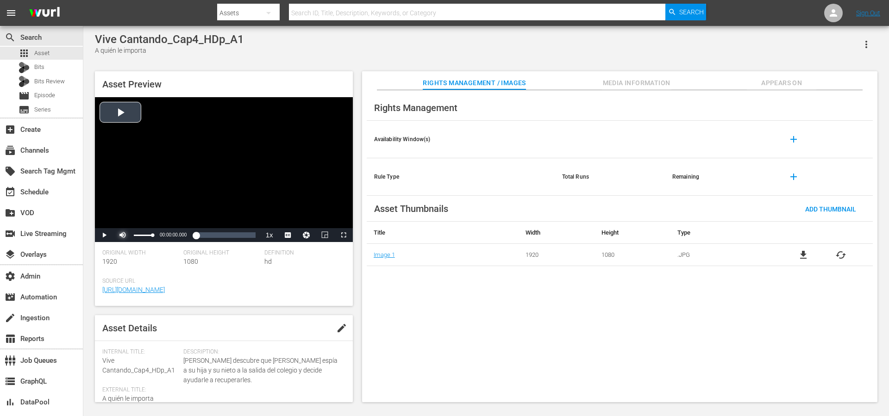
click at [123, 235] on span "Video Player" at bounding box center [123, 235] width 0 height 0
click at [104, 235] on span "Video Player" at bounding box center [104, 235] width 0 height 0
click at [183, 237] on div "Loaded : 0.80% 00:00:00.000 00:00:00.763" at bounding box center [214, 234] width 82 height 9
click at [292, 213] on span "english" at bounding box center [288, 213] width 18 height 6
click at [188, 236] on div "00:14:17.366" at bounding box center [188, 234] width 0 height 9
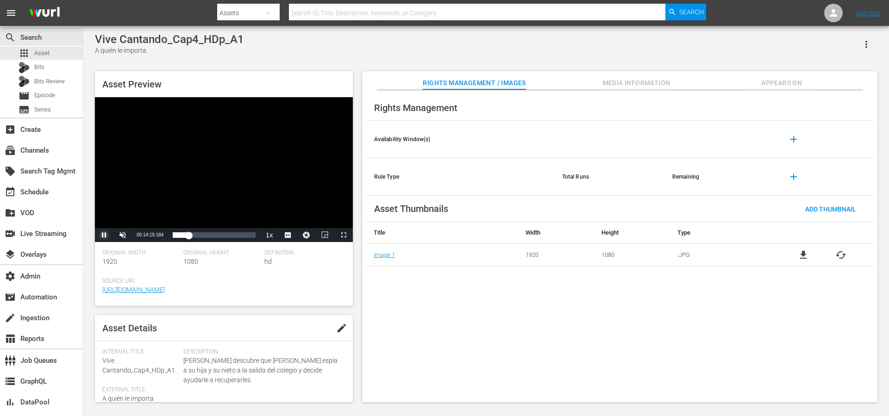
click at [104, 235] on span "Video Player" at bounding box center [104, 235] width 0 height 0
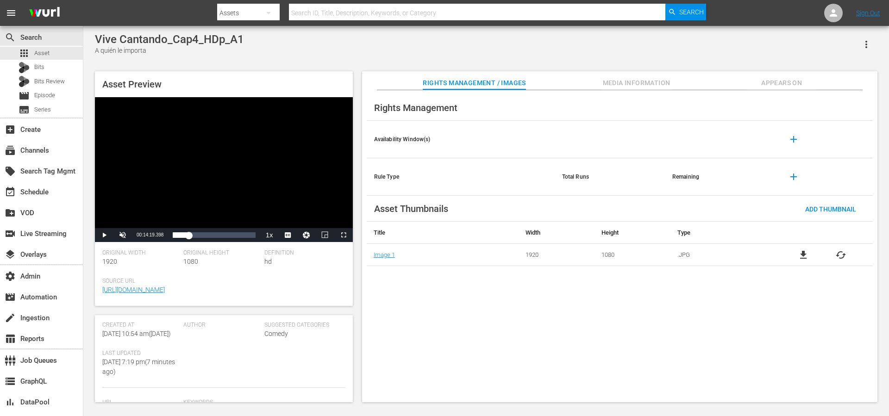
scroll to position [181, 0]
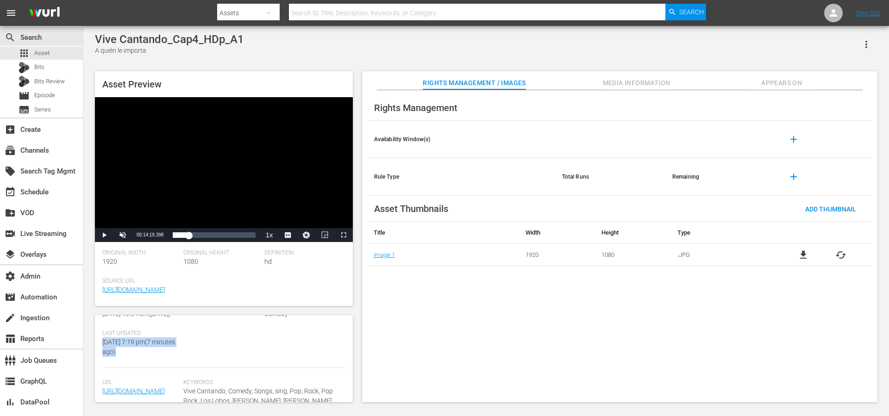
drag, startPoint x: 176, startPoint y: 373, endPoint x: 112, endPoint y: 361, distance: 65.8
click at [105, 361] on div "Last Updated Thu August 14th 2025 @ 7:19 pm ( 7 minutes ago )" at bounding box center [142, 349] width 81 height 38
click at [178, 355] on div "Last Updated Thu August 14th 2025 @ 7:19 pm ( 7 minutes ago )" at bounding box center [142, 349] width 81 height 38
drag, startPoint x: 175, startPoint y: 372, endPoint x: 106, endPoint y: 358, distance: 71.3
click at [106, 358] on div "Last Updated Thu August 14th 2025 @ 7:19 pm ( 7 minutes ago )" at bounding box center [142, 349] width 81 height 38
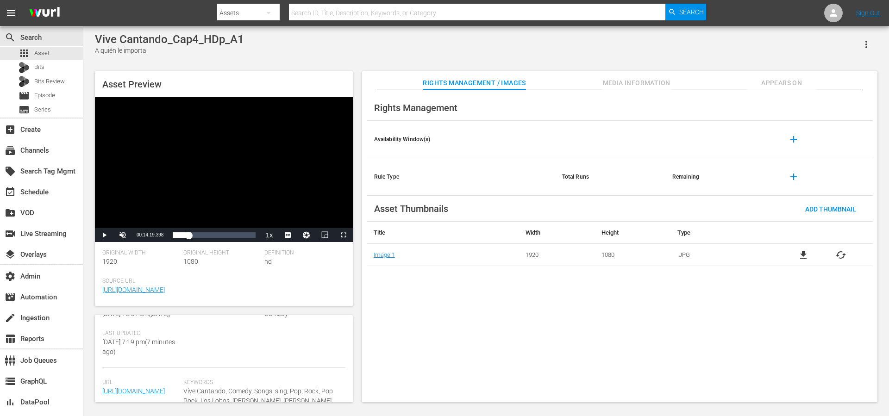
click at [140, 337] on span "Last Updated" at bounding box center [140, 333] width 76 height 7
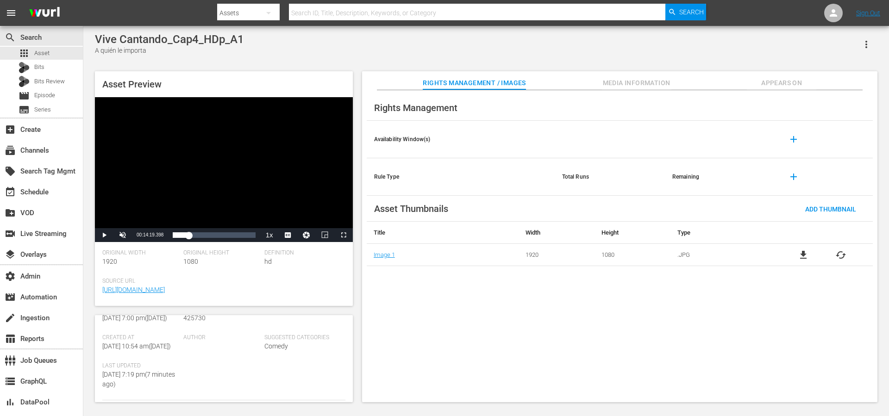
drag, startPoint x: 186, startPoint y: 334, endPoint x: 101, endPoint y: 322, distance: 85.5
click at [101, 322] on div "Asset Details edit Internal Title: Vive Cantando_Cap4_HDp_A1 External Title: A …" at bounding box center [224, 358] width 258 height 87
click at [192, 369] on div "Author" at bounding box center [223, 355] width 81 height 28
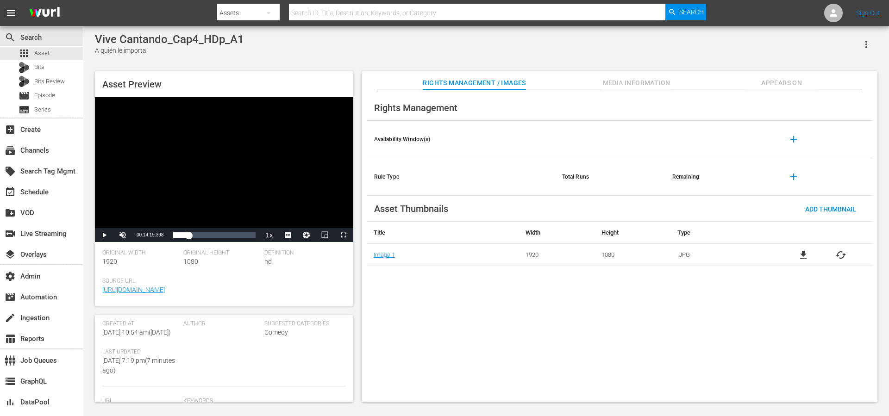
click at [255, 279] on span "Source Url" at bounding box center [221, 281] width 238 height 7
click at [104, 235] on span "Video Player" at bounding box center [104, 235] width 0 height 0
click at [289, 214] on span "english" at bounding box center [288, 213] width 18 height 6
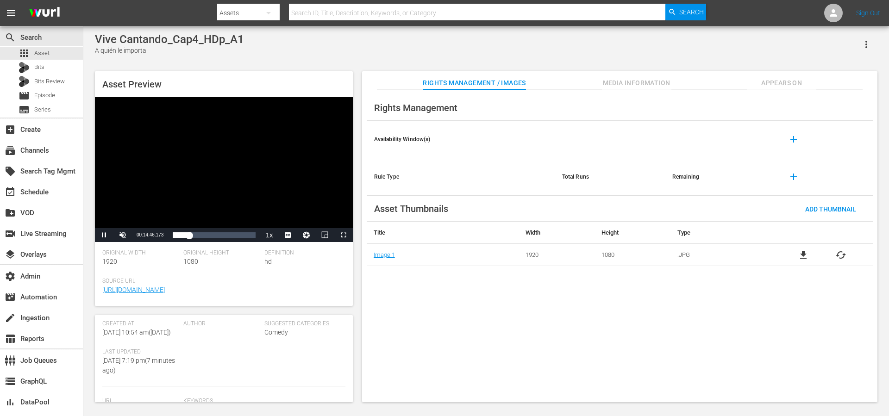
click at [357, 204] on div "Asset Preview Video Player is loading. Play Video Pause Unmute 80% Current Time…" at bounding box center [485, 232] width 791 height 331
click at [289, 224] on span "en-us" at bounding box center [288, 223] width 14 height 6
click at [295, 39] on div "Vive Cantando_Cap4_HDp_A1 A quién le importa" at bounding box center [486, 44] width 782 height 23
click at [355, 87] on div "Asset Preview Video Player is loading. Play Video Pause Unmute 80% Current Time…" at bounding box center [485, 232] width 791 height 331
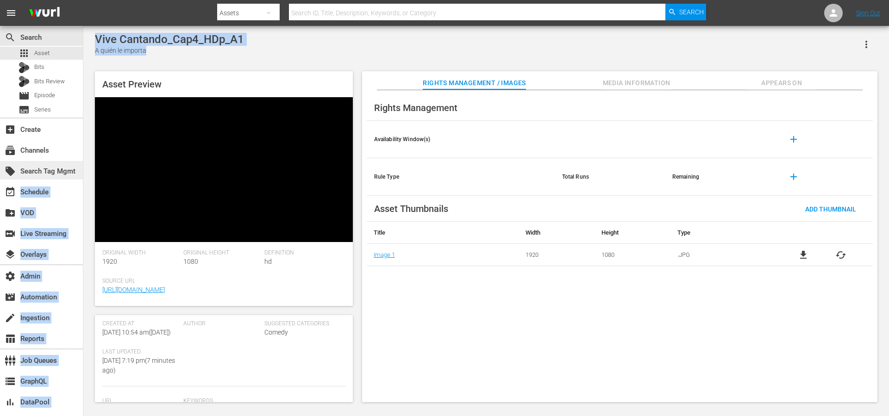
drag, startPoint x: 91, startPoint y: 63, endPoint x: 79, endPoint y: 179, distance: 116.3
click at [83, 0] on div "search Search apps Asset Bits Bits Review movie Episode subtitles Series add_bo…" at bounding box center [485, 0] width 805 height 0
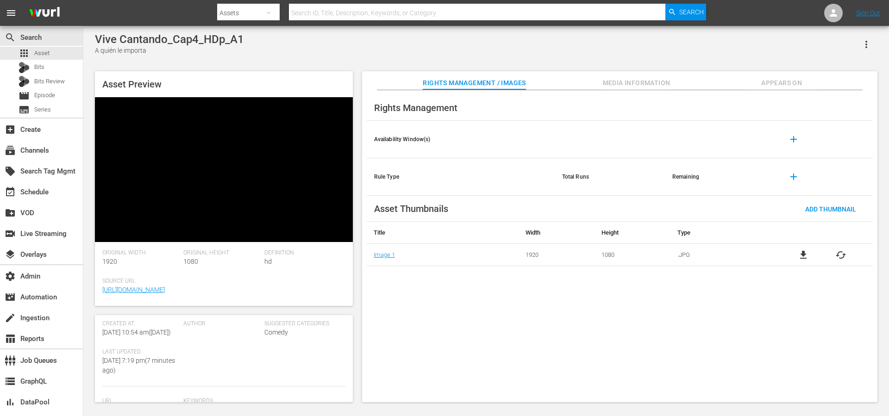
click at [88, 167] on div "Vive Cantando_Cap4_HDp_A1 A quién le importa Asset Preview Video Player is load…" at bounding box center [485, 215] width 805 height 379
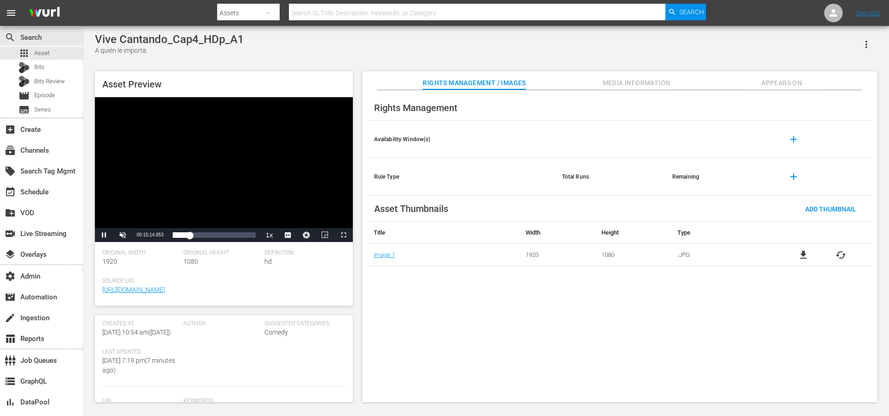
click at [355, 63] on div "Vive Cantando_Cap4_HDp_A1 A quién le importa Asset Preview Video Player is load…" at bounding box center [485, 215] width 791 height 365
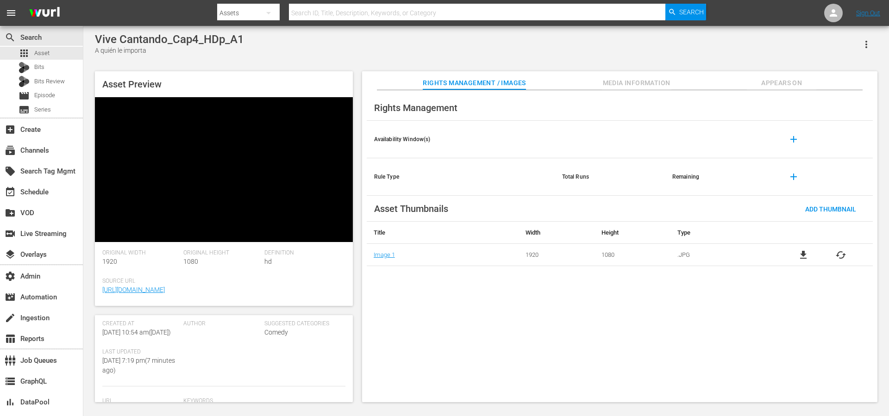
click at [511, 55] on div "Vive Cantando_Cap4_HDp_A1 A quién le importa" at bounding box center [486, 44] width 782 height 23
click at [356, 76] on div "Asset Preview Video Player is loading. Play Video Pause Unmute 80% Current Time…" at bounding box center [485, 232] width 791 height 331
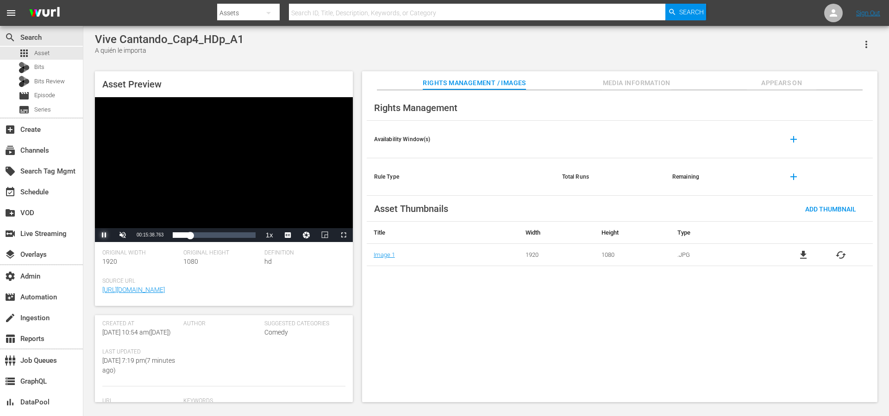
click at [104, 235] on span "Video Player" at bounding box center [104, 235] width 0 height 0
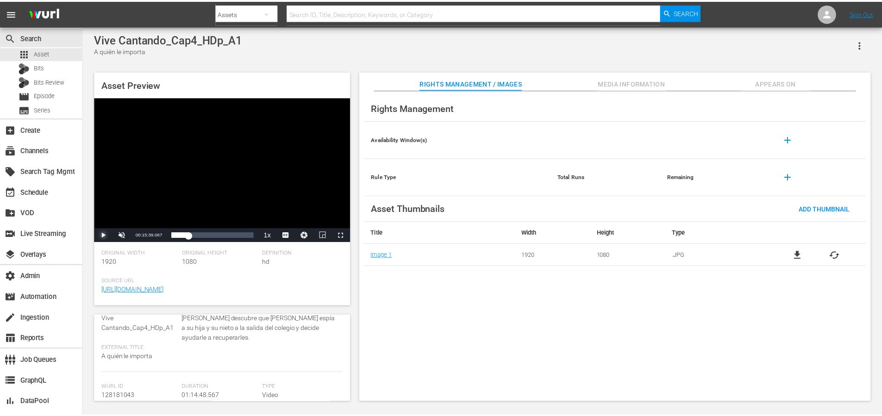
scroll to position [0, 0]
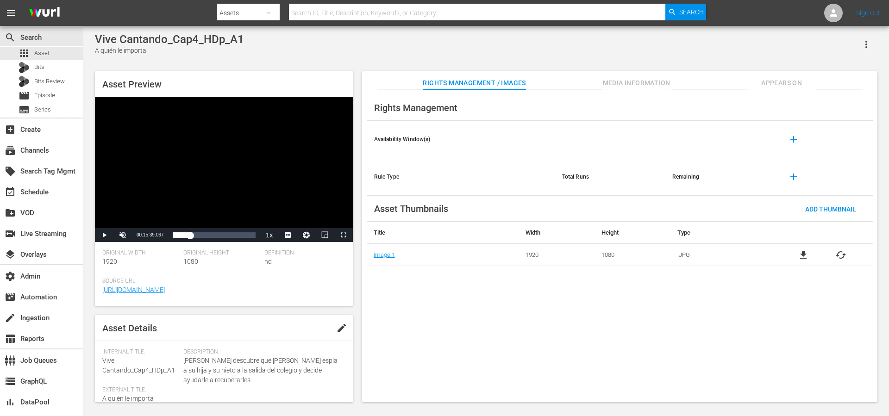
click at [773, 84] on span "Appears On" at bounding box center [781, 83] width 69 height 12
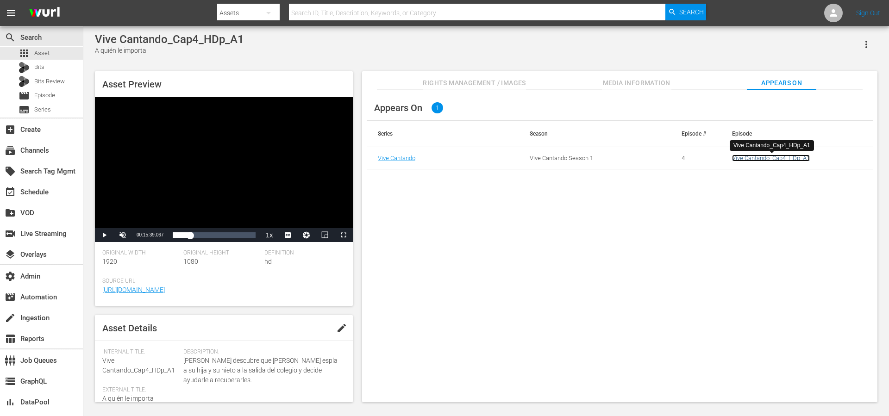
click at [753, 156] on link "Vive Cantando_Cap4_HDp_A1" at bounding box center [771, 158] width 78 height 7
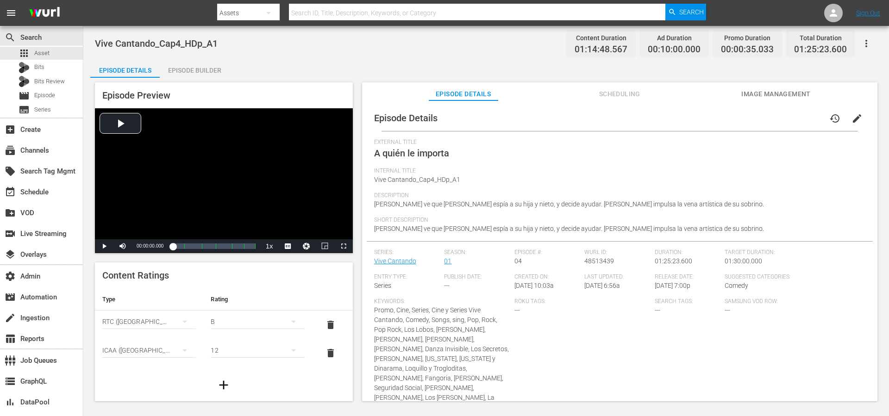
click at [622, 99] on span "Scheduling" at bounding box center [619, 94] width 69 height 12
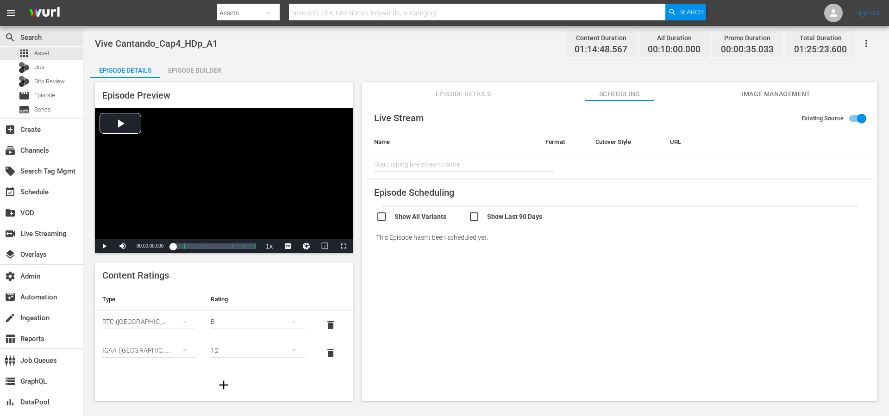
click at [500, 217] on input "checkbox" at bounding box center [514, 217] width 93 height 13
checkbox input "true"
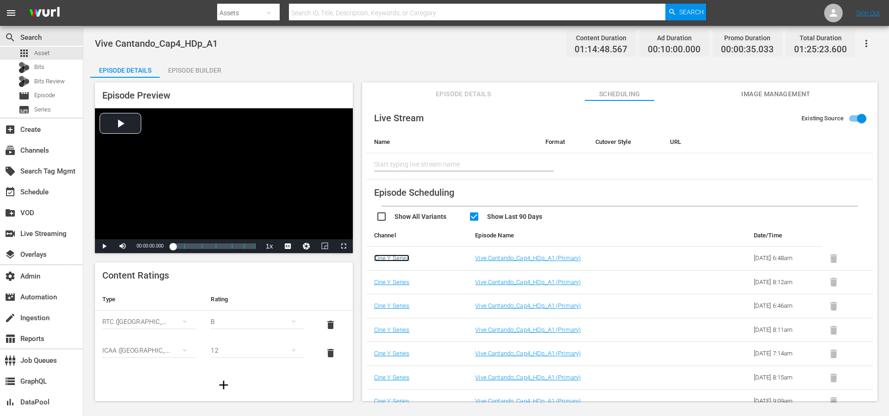
click at [387, 258] on link "Cine Y Series" at bounding box center [392, 258] width 36 height 7
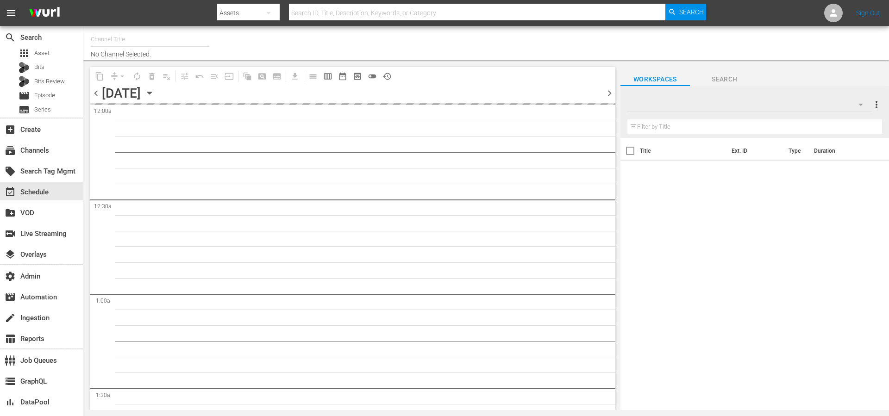
type input "CYS, Cine y series (1560)"
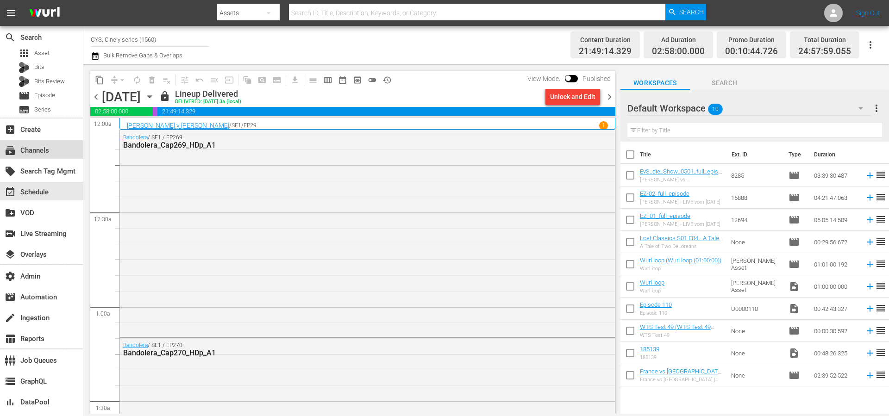
click at [41, 150] on div "subscriptions Channels" at bounding box center [26, 149] width 52 height 8
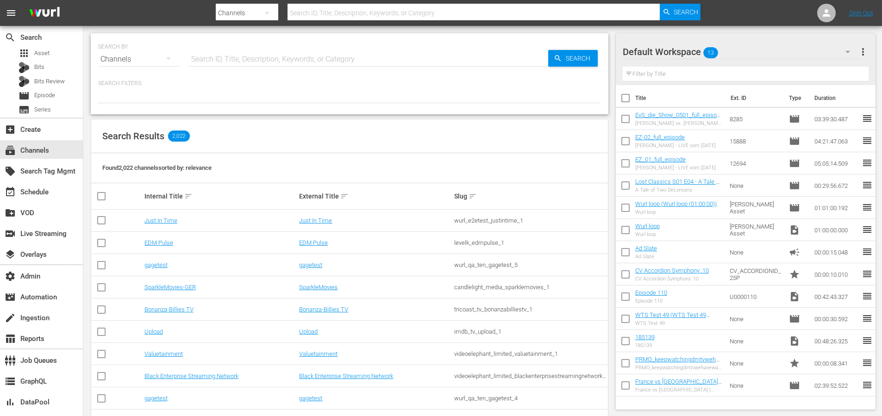
click at [338, 56] on input "text" at bounding box center [368, 59] width 359 height 22
type input "CYS"
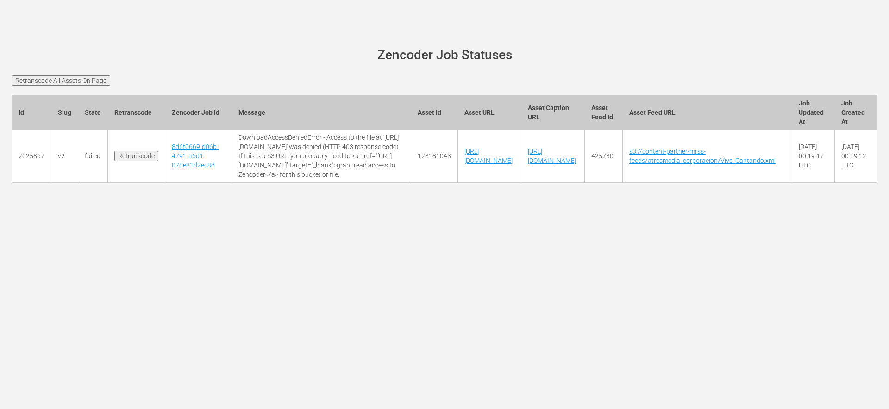
click at [441, 217] on div "[PERSON_NAME][DOMAIN_NAME] site status Zencoder Job Statuses Retranscode All As…" at bounding box center [444, 204] width 889 height 409
click at [442, 200] on html "[PERSON_NAME][DOMAIN_NAME] site status Zencoder Job Statuses Retranscode All As…" at bounding box center [444, 204] width 889 height 409
click at [757, 55] on html "[PERSON_NAME][DOMAIN_NAME] site status Zencoder Job Statuses Retranscode All As…" at bounding box center [444, 204] width 889 height 409
click at [302, 234] on div "[PERSON_NAME][DOMAIN_NAME] site status Zencoder Job Statuses Retranscode All As…" at bounding box center [444, 204] width 889 height 409
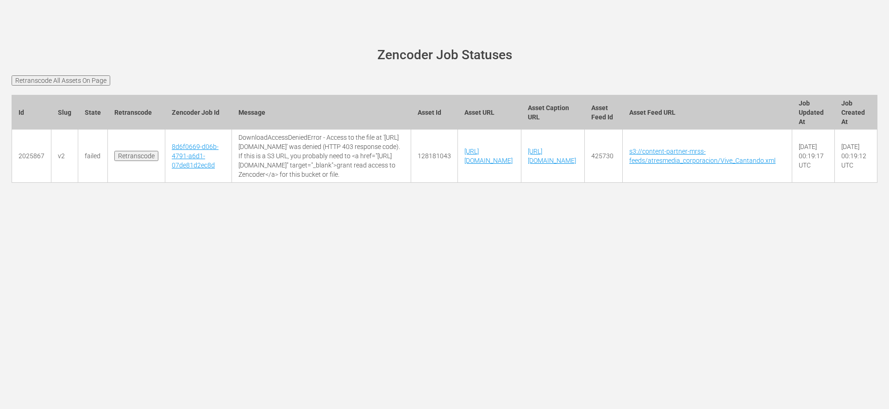
scroll to position [0, 0]
click at [676, 330] on div "[PERSON_NAME][DOMAIN_NAME] site status Zencoder Job Statuses Retranscode All As…" at bounding box center [444, 204] width 889 height 409
click at [676, 329] on div "[PERSON_NAME][DOMAIN_NAME] site status Zencoder Job Statuses Retranscode All As…" at bounding box center [444, 204] width 889 height 409
drag, startPoint x: 806, startPoint y: 161, endPoint x: 540, endPoint y: 151, distance: 266.8
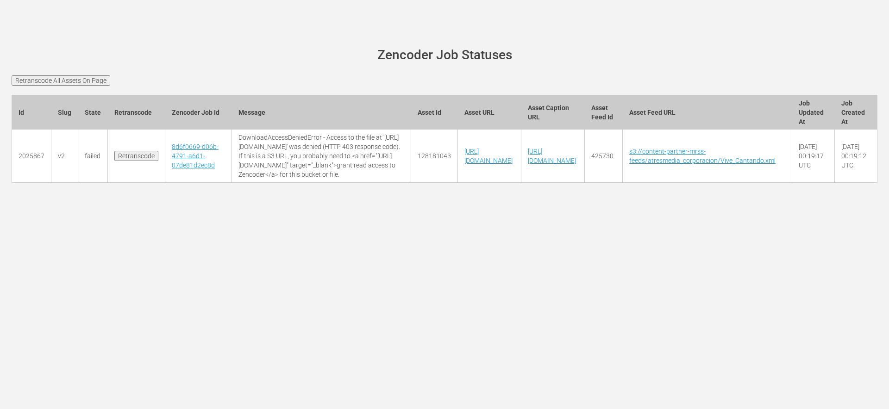
click at [521, 151] on td "[URL][DOMAIN_NAME]" at bounding box center [489, 156] width 63 height 53
click at [521, 175] on td "[URL][DOMAIN_NAME]" at bounding box center [489, 156] width 63 height 53
